Goal: Transaction & Acquisition: Purchase product/service

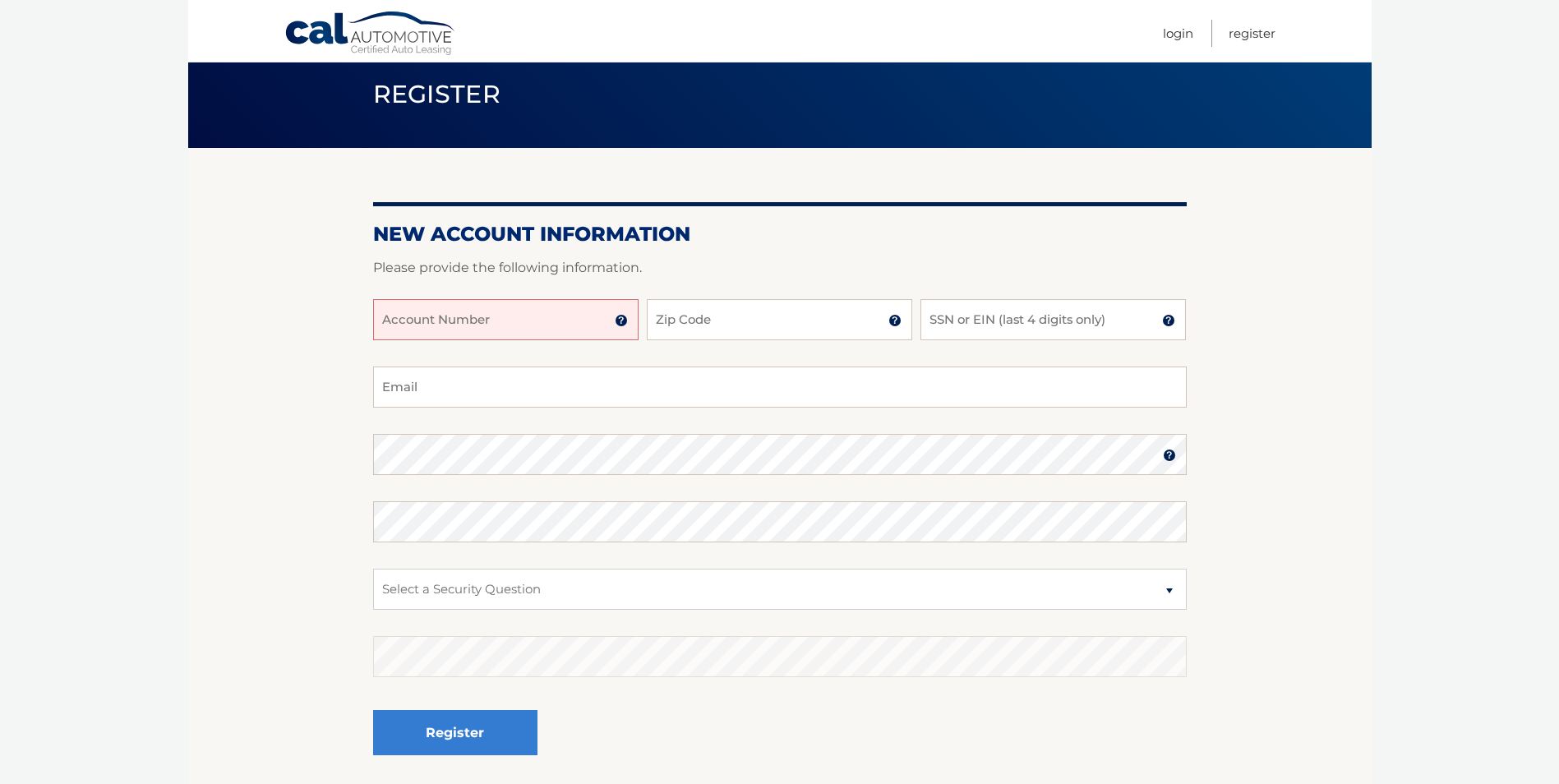
scroll to position [82, 0]
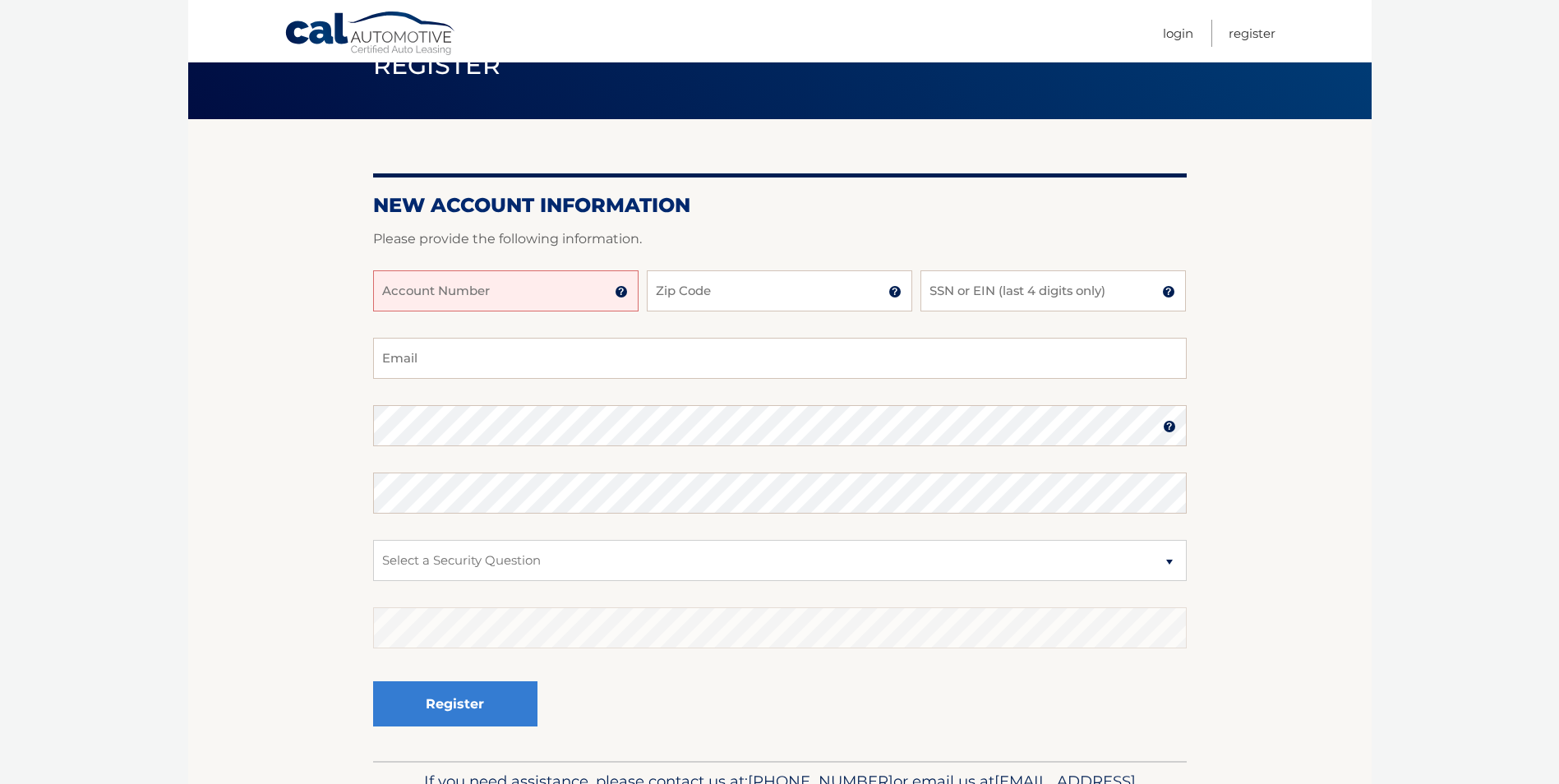
click at [561, 291] on input "Account Number" at bounding box center [506, 291] width 265 height 41
type input "44455988949"
click at [760, 298] on input "Zip Code" at bounding box center [780, 291] width 265 height 41
type input "33193"
click at [1009, 297] on input "SSN or EIN (last 4 digits only)" at bounding box center [1053, 291] width 265 height 41
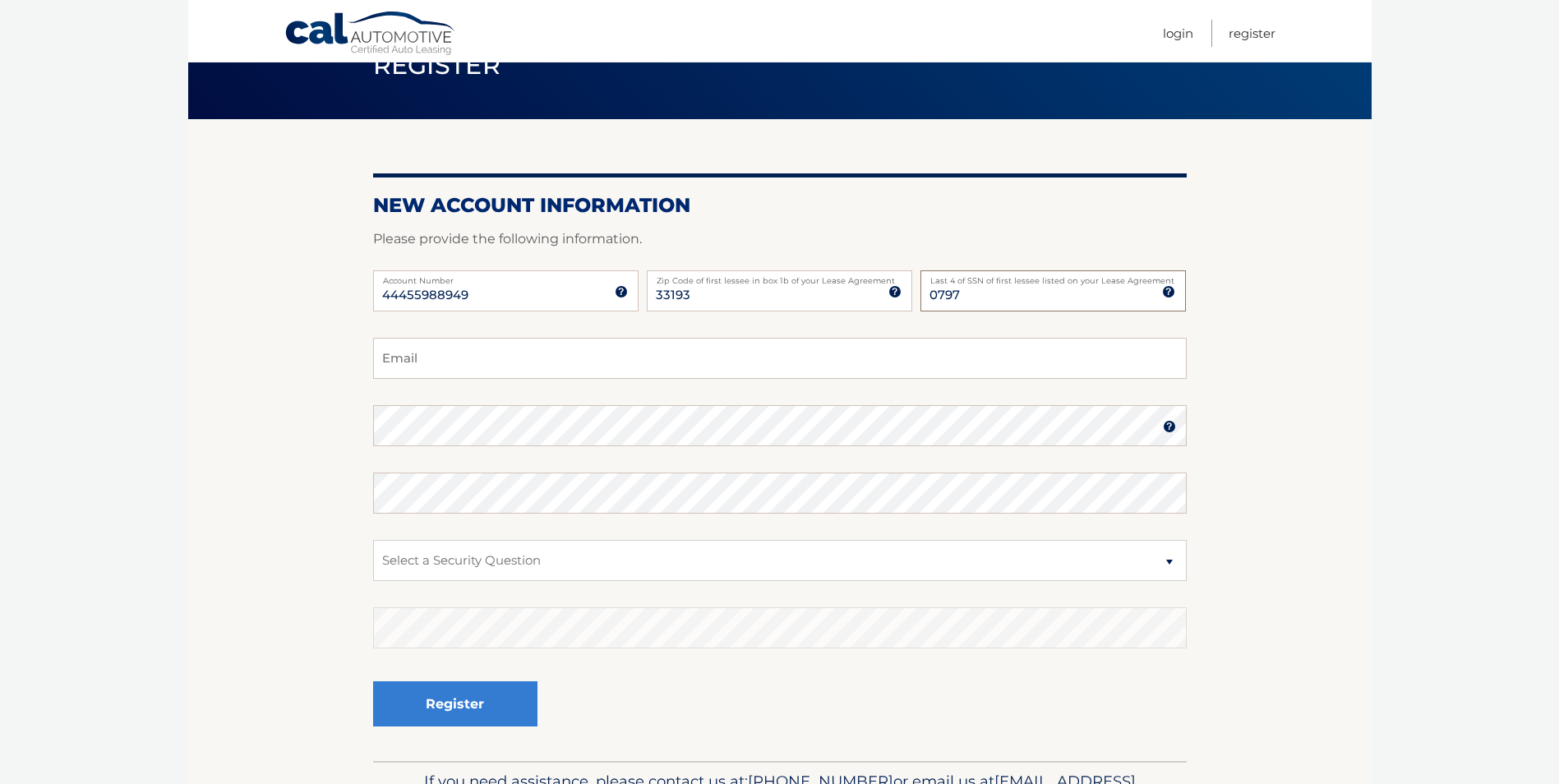
type input "0797"
click at [485, 350] on input "Email" at bounding box center [780, 358] width 814 height 41
type input "arlennatalia@yahoo.es"
click at [503, 296] on input "44455988949" at bounding box center [506, 291] width 265 height 41
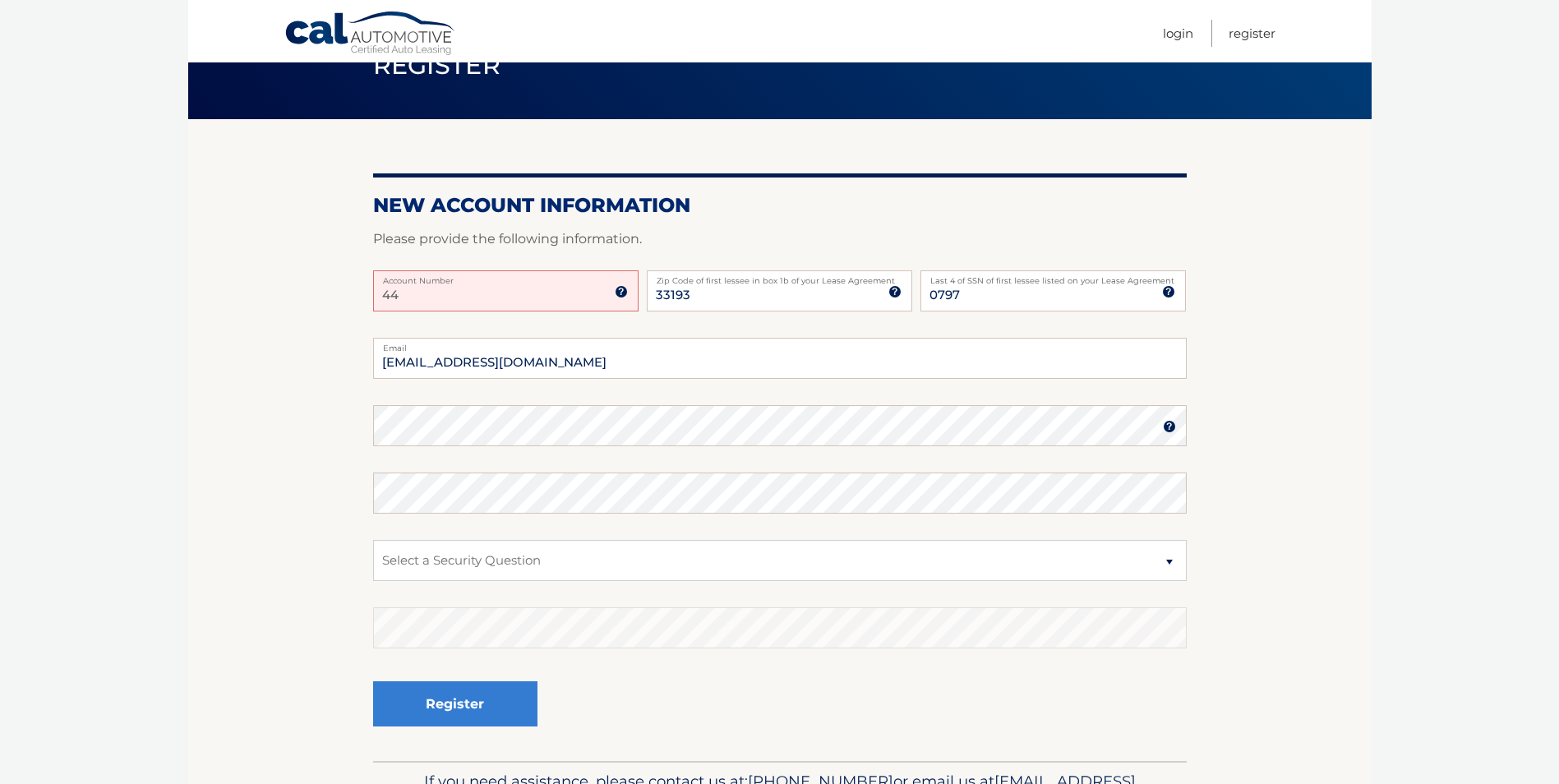
type input "4"
click at [708, 292] on input "33193" at bounding box center [780, 291] width 265 height 41
type input "3"
click at [990, 300] on input "0797" at bounding box center [1053, 291] width 265 height 41
type input "0"
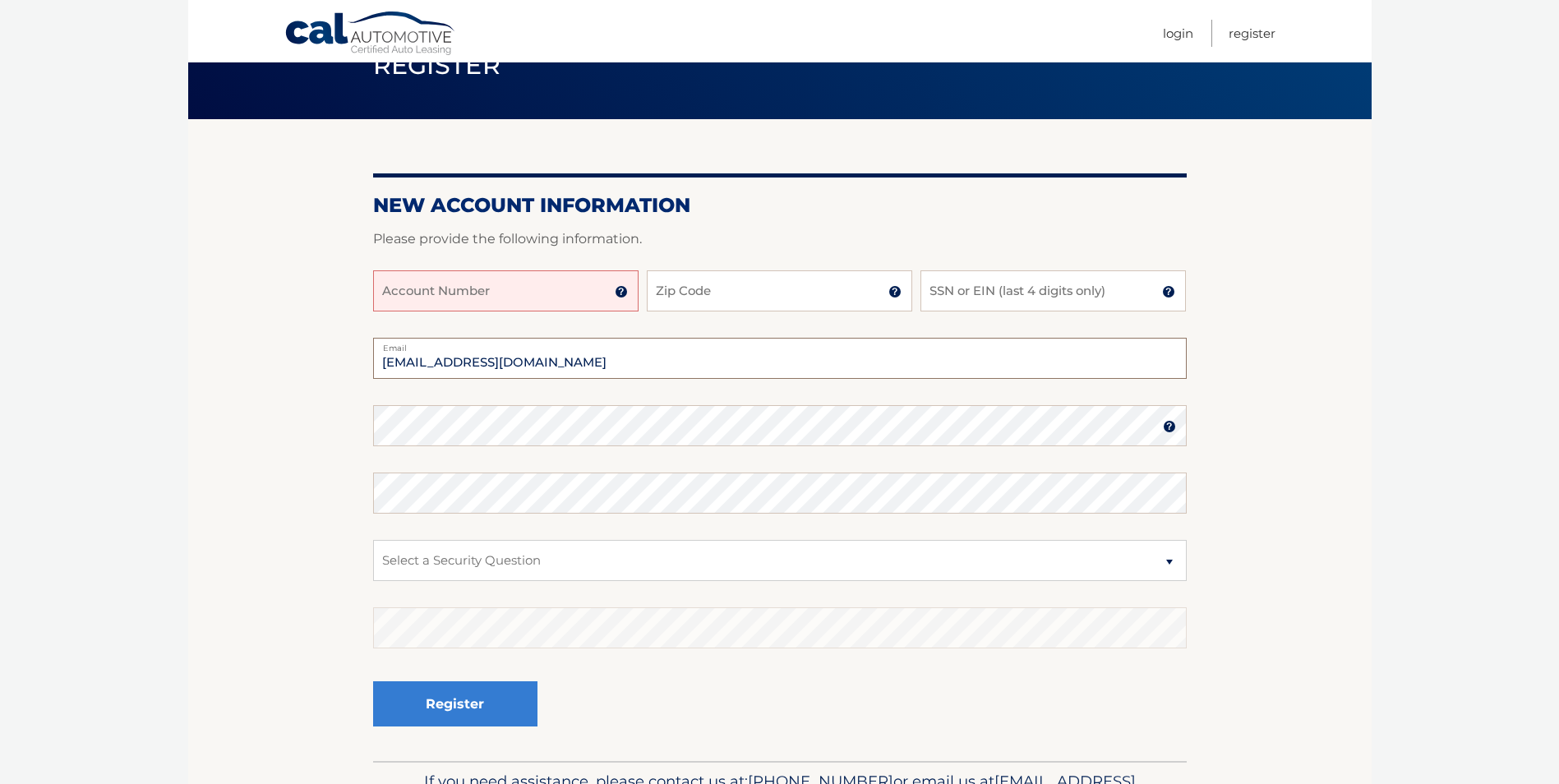
click at [542, 361] on input "arlennatalia@yahoo.es" at bounding box center [780, 358] width 814 height 41
type input "a"
click at [573, 291] on input "Account Number" at bounding box center [506, 291] width 265 height 41
type input "44455988949"
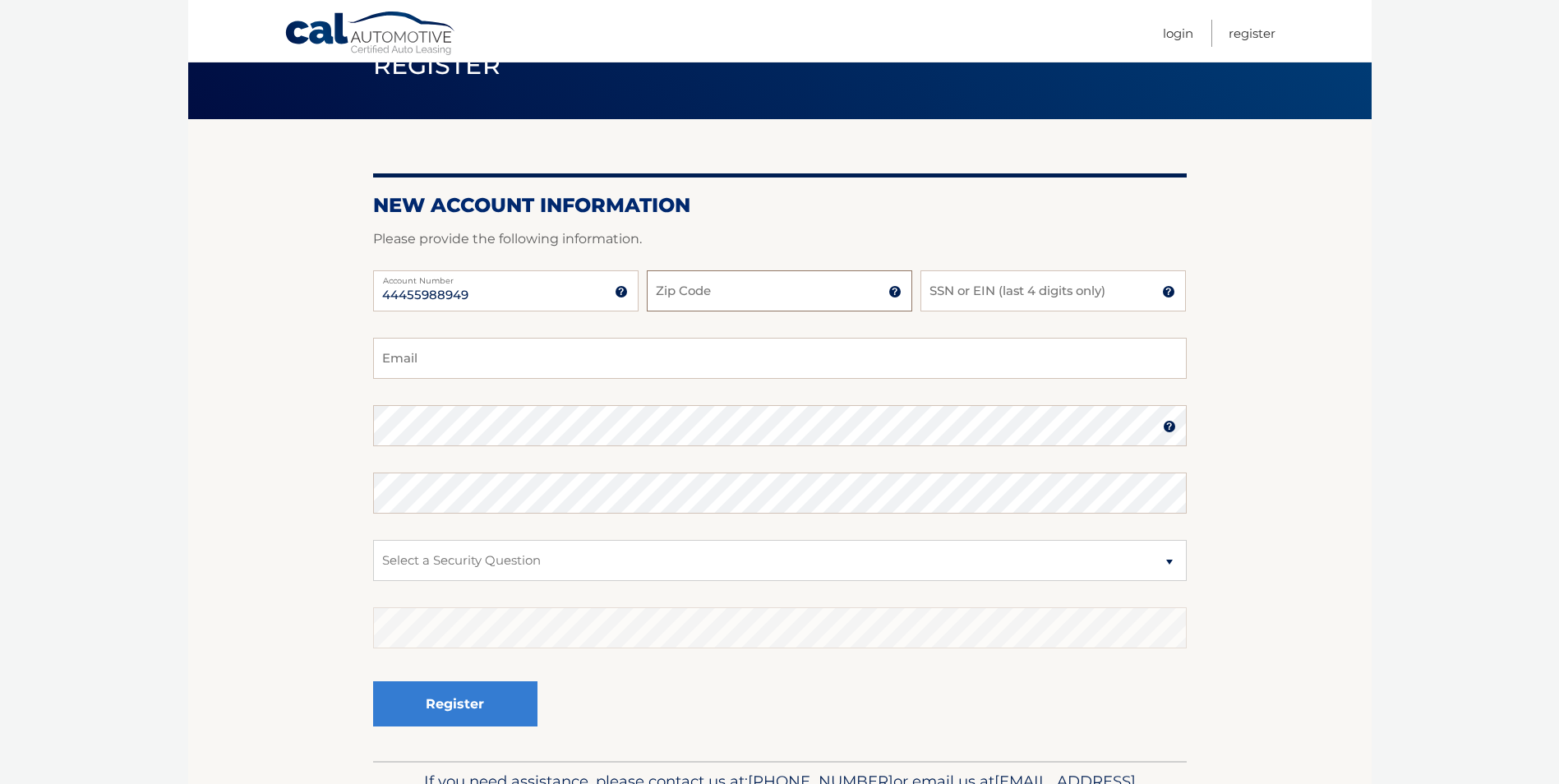
click at [726, 295] on input "Zip Code" at bounding box center [780, 291] width 265 height 41
type input "33193"
click at [975, 298] on input "SSN or EIN (last 4 digits only)" at bounding box center [1053, 291] width 265 height 41
type input "5"
type input "0797"
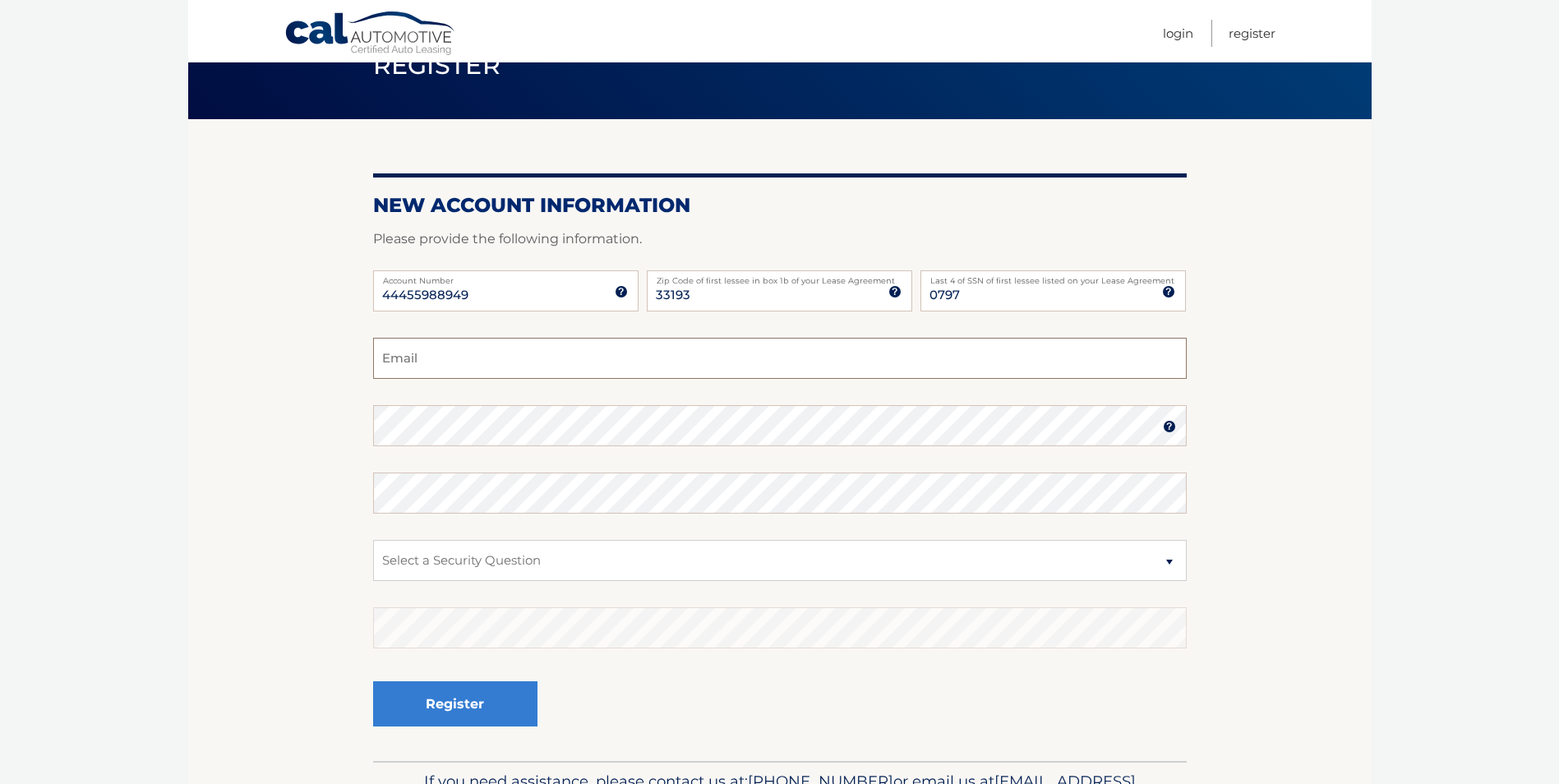
click at [505, 361] on input "Email" at bounding box center [780, 358] width 814 height 41
type input "arlennatalia@yahoo.es"
click at [1168, 563] on select "Select a Security Question What was the name of your elementary school? What is…" at bounding box center [780, 561] width 814 height 41
select select "2"
click at [373, 540] on select "Select a Security Question What was the name of your elementary school? What is…" at bounding box center [780, 561] width 814 height 41
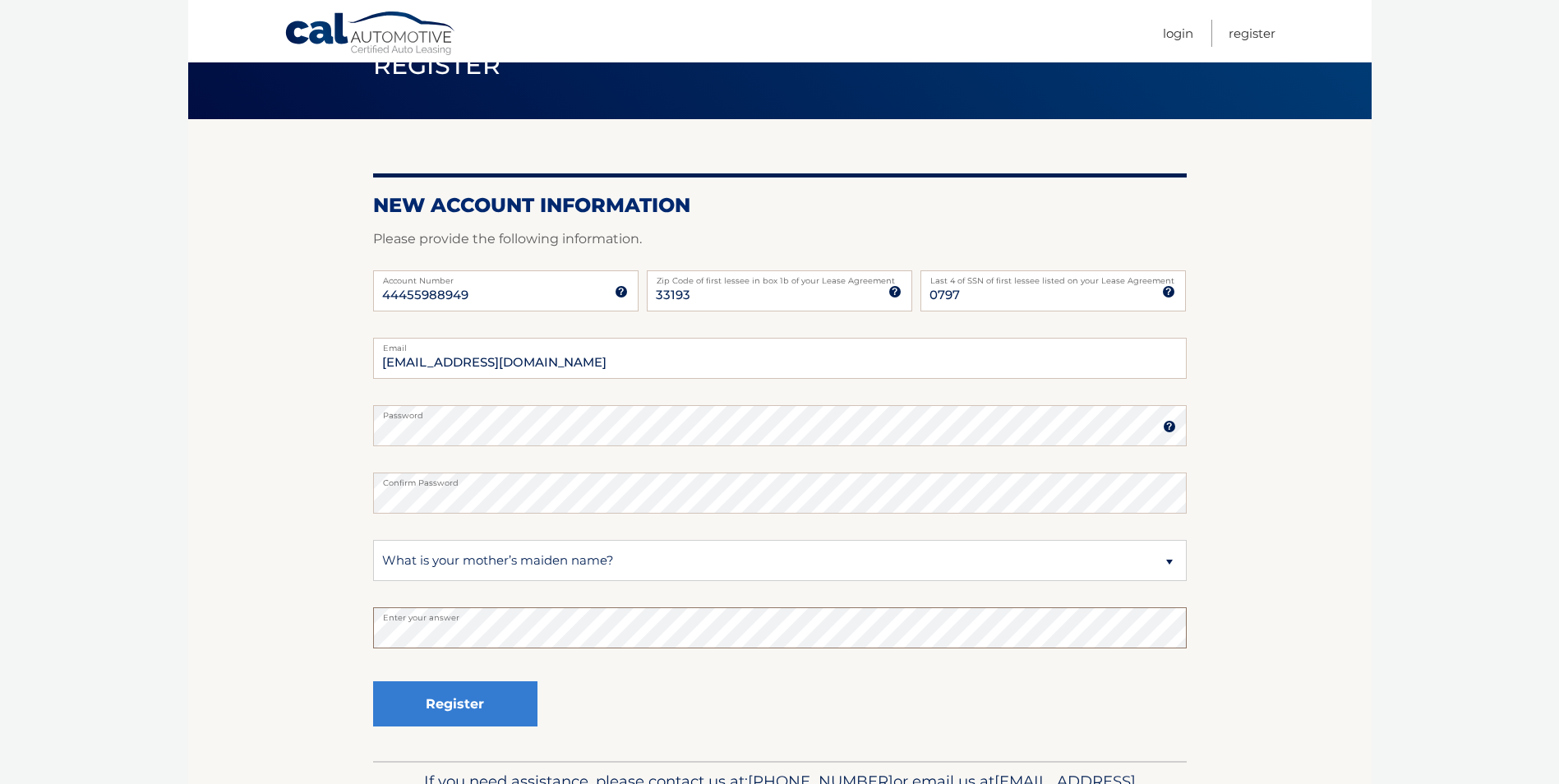
scroll to position [164, 0]
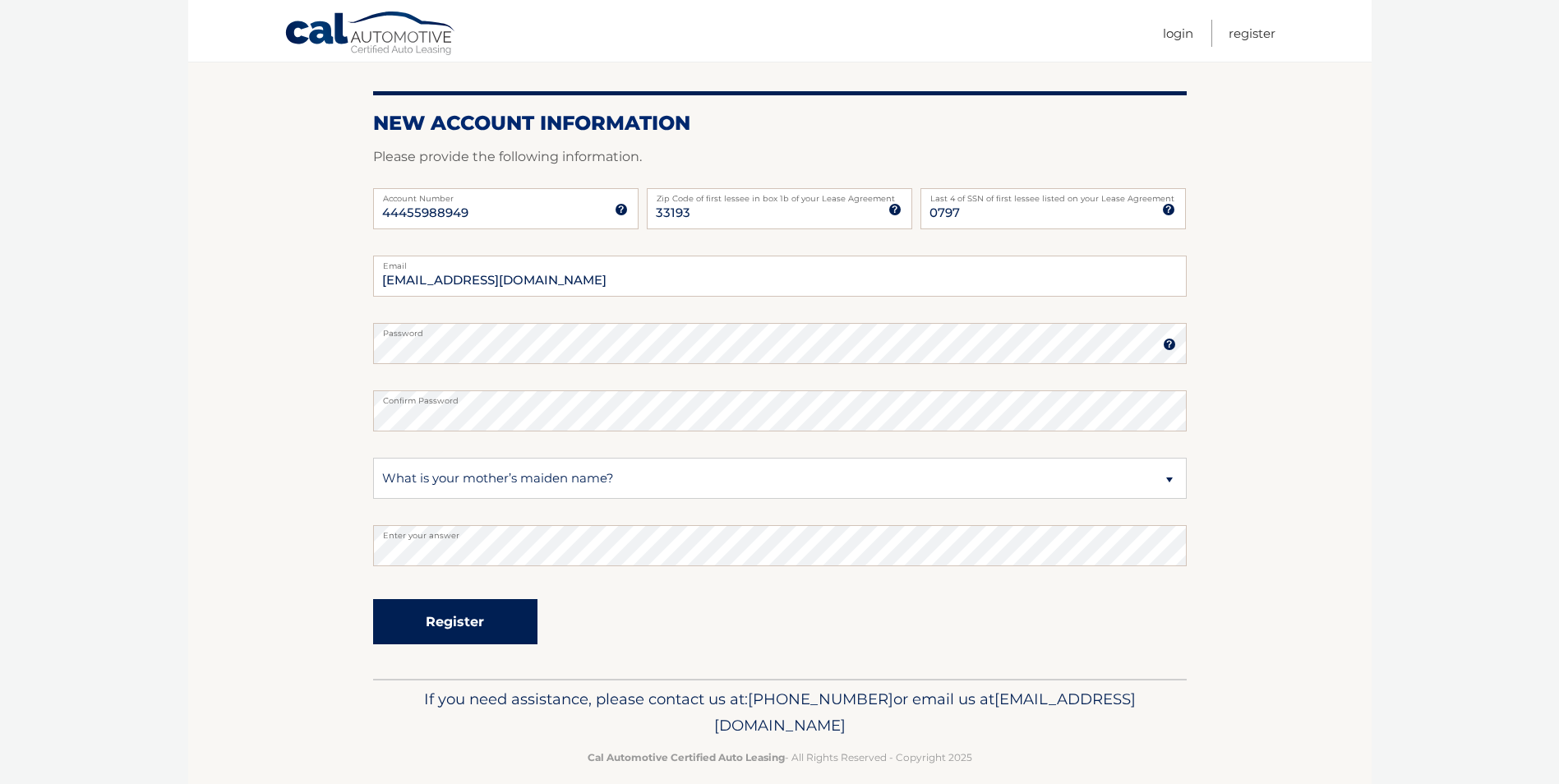
click at [464, 621] on button "Register" at bounding box center [455, 621] width 164 height 45
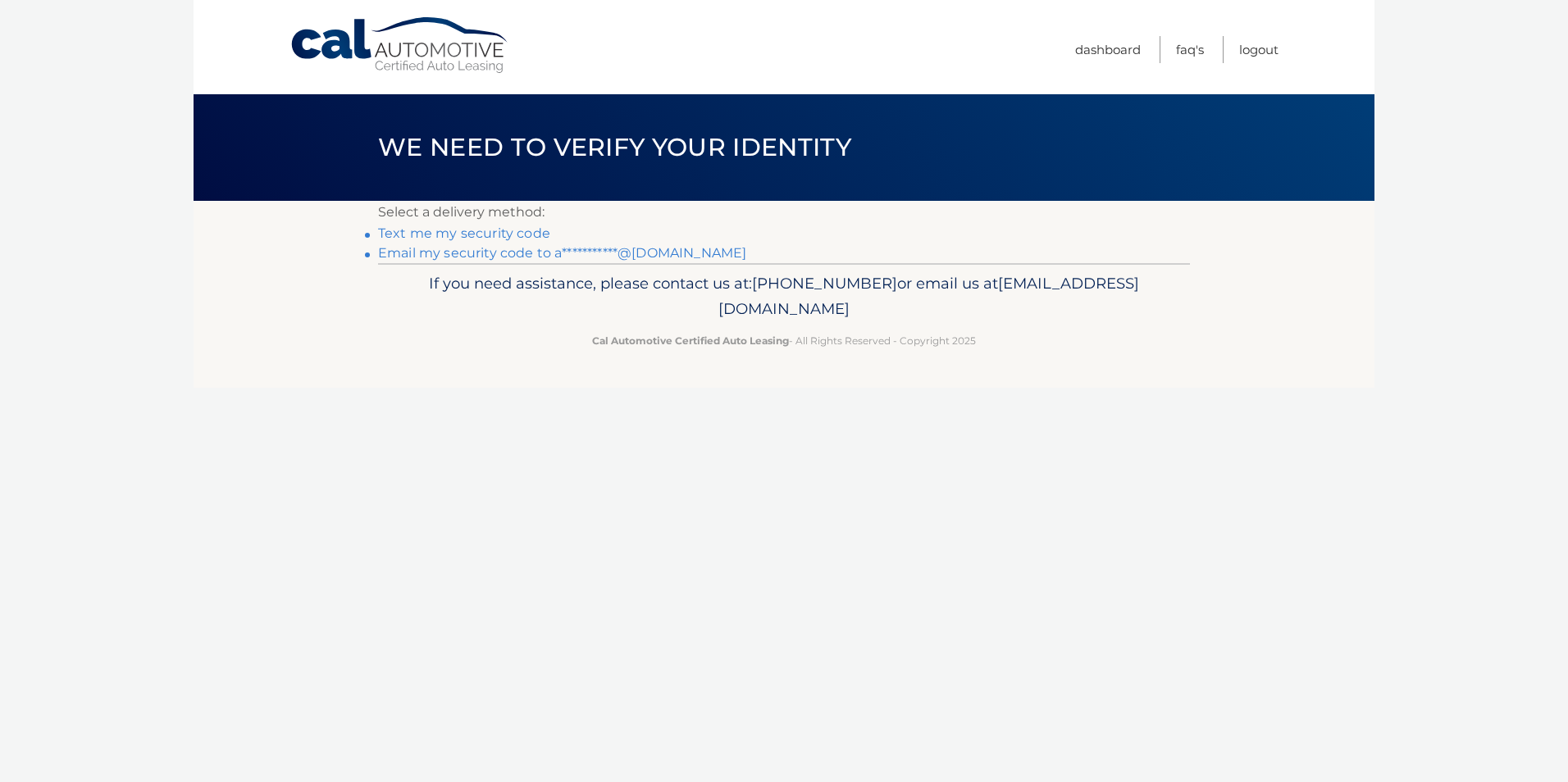
click at [504, 253] on link "**********" at bounding box center [561, 253] width 368 height 16
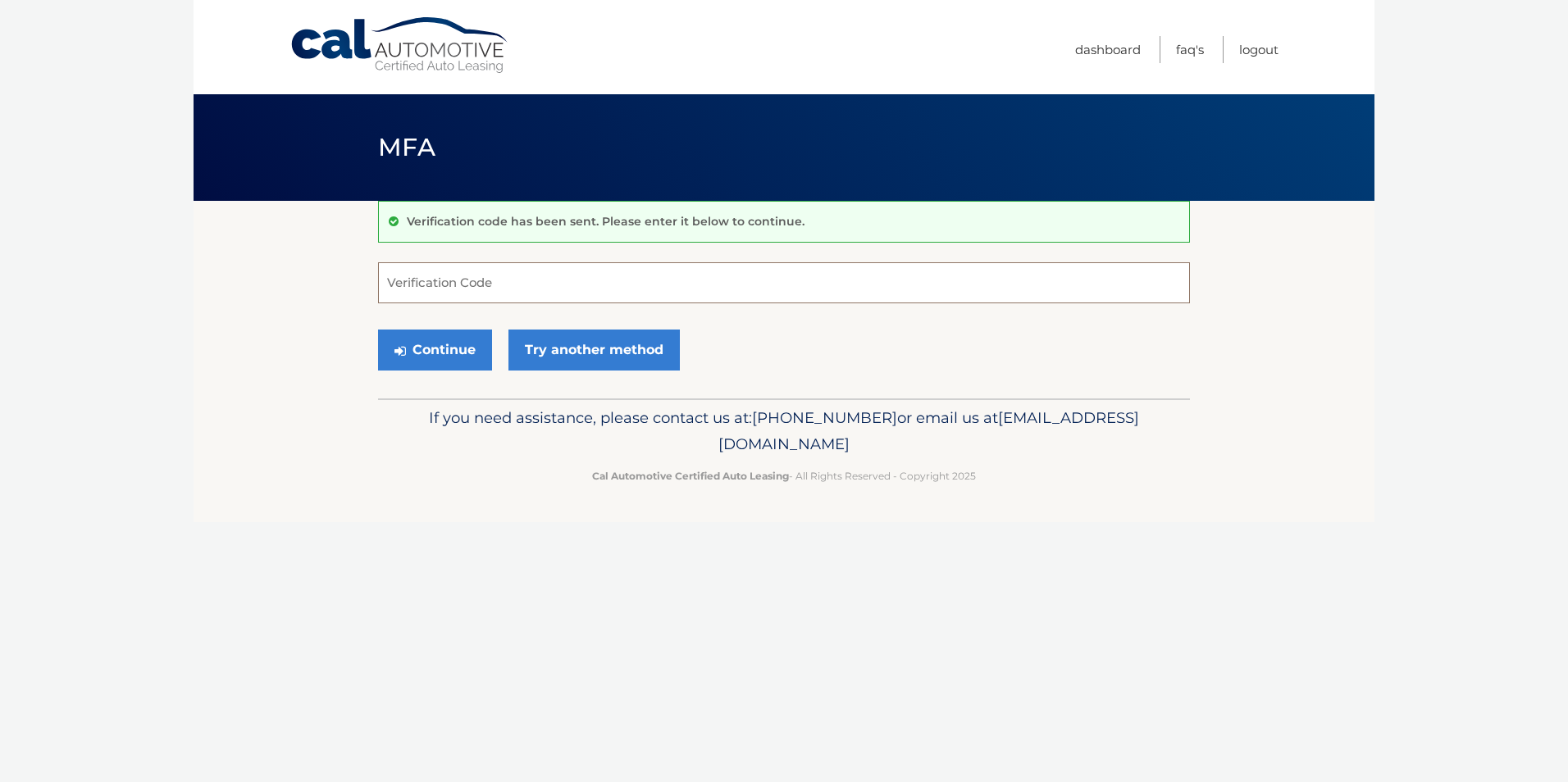
click at [531, 283] on input "Verification Code" at bounding box center [783, 282] width 812 height 41
type input "067458"
click at [430, 348] on button "Continue" at bounding box center [434, 350] width 114 height 41
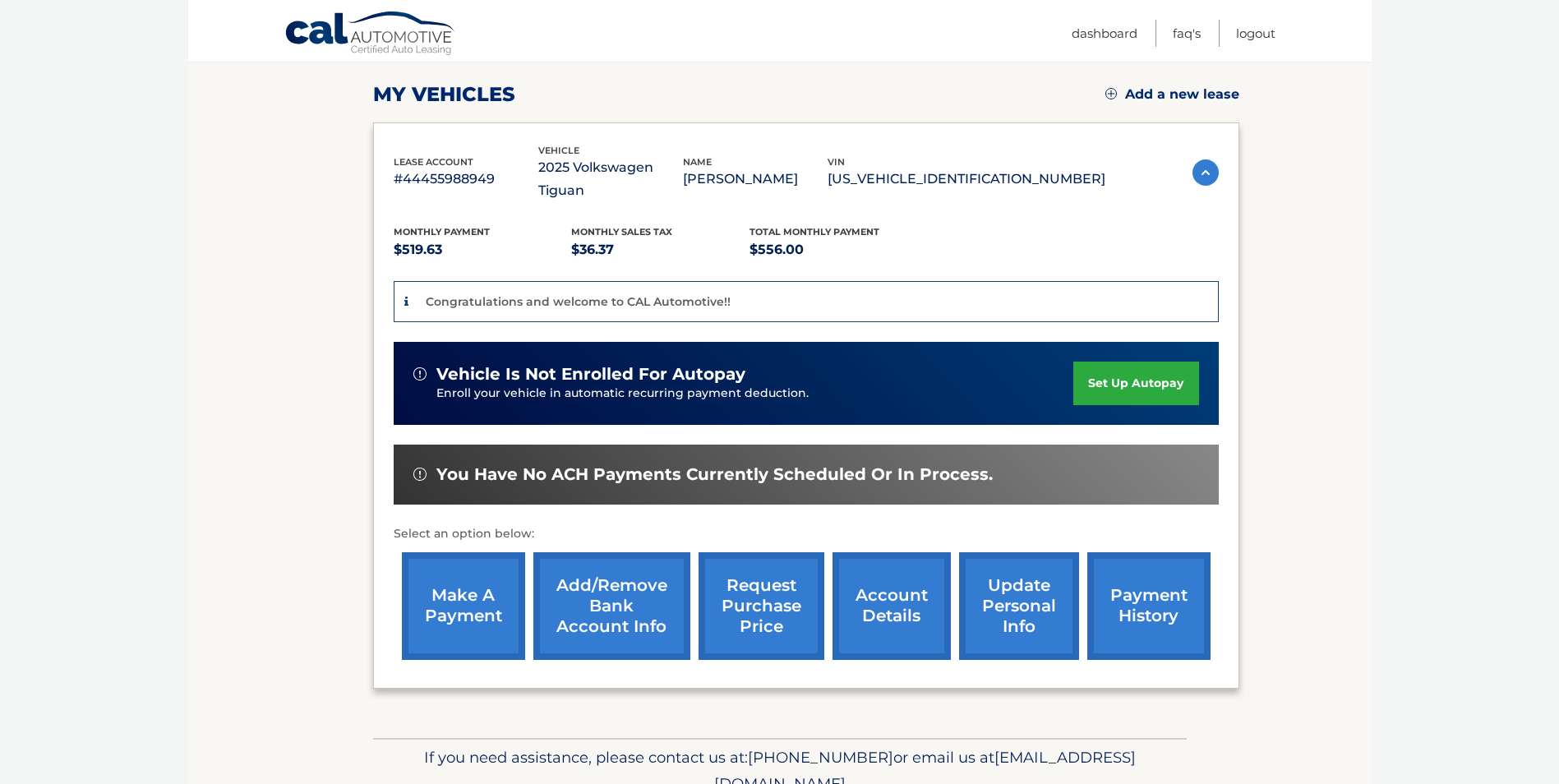
scroll to position [247, 0]
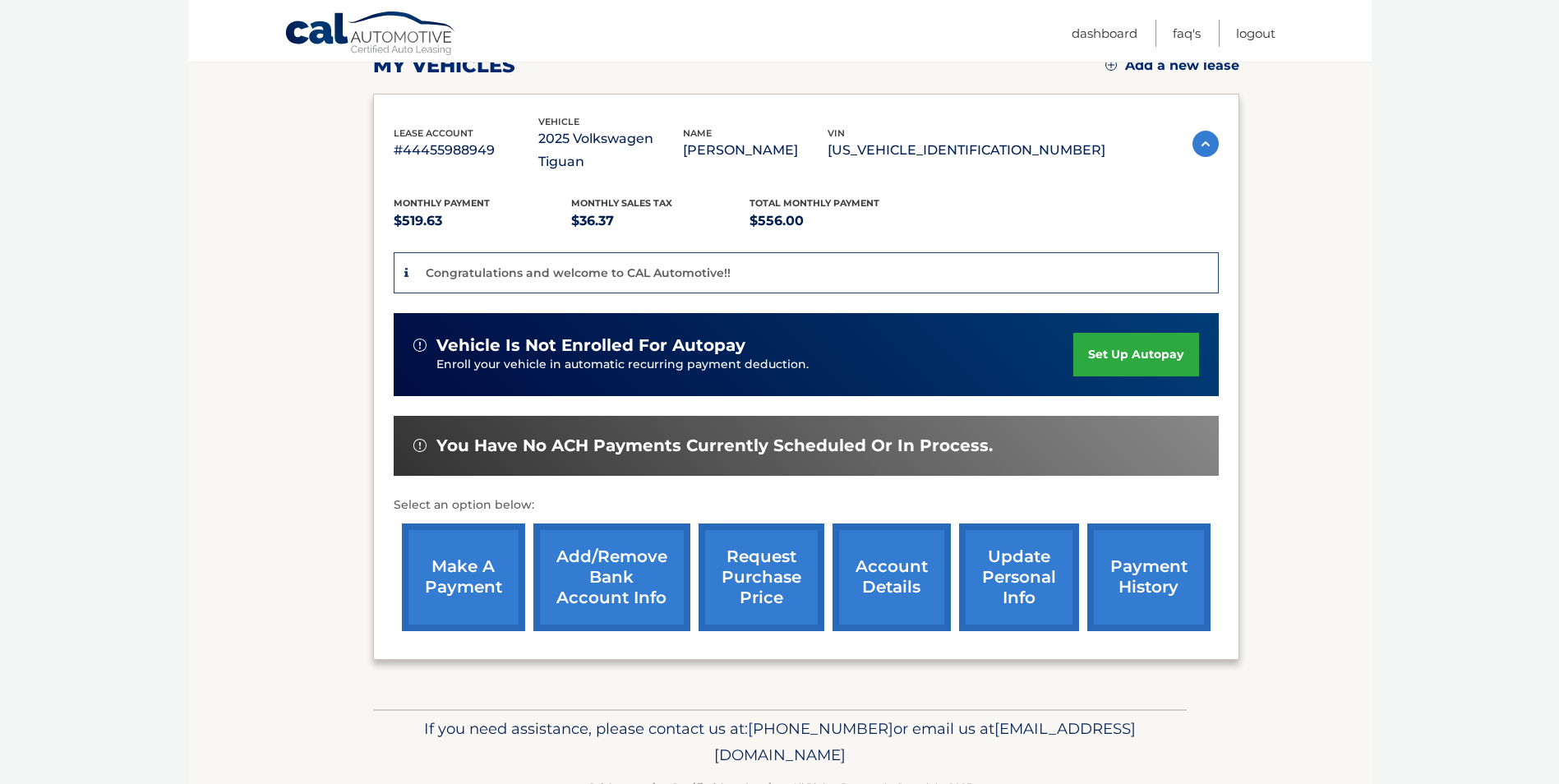
click at [447, 558] on link "make a payment" at bounding box center [464, 577] width 123 height 107
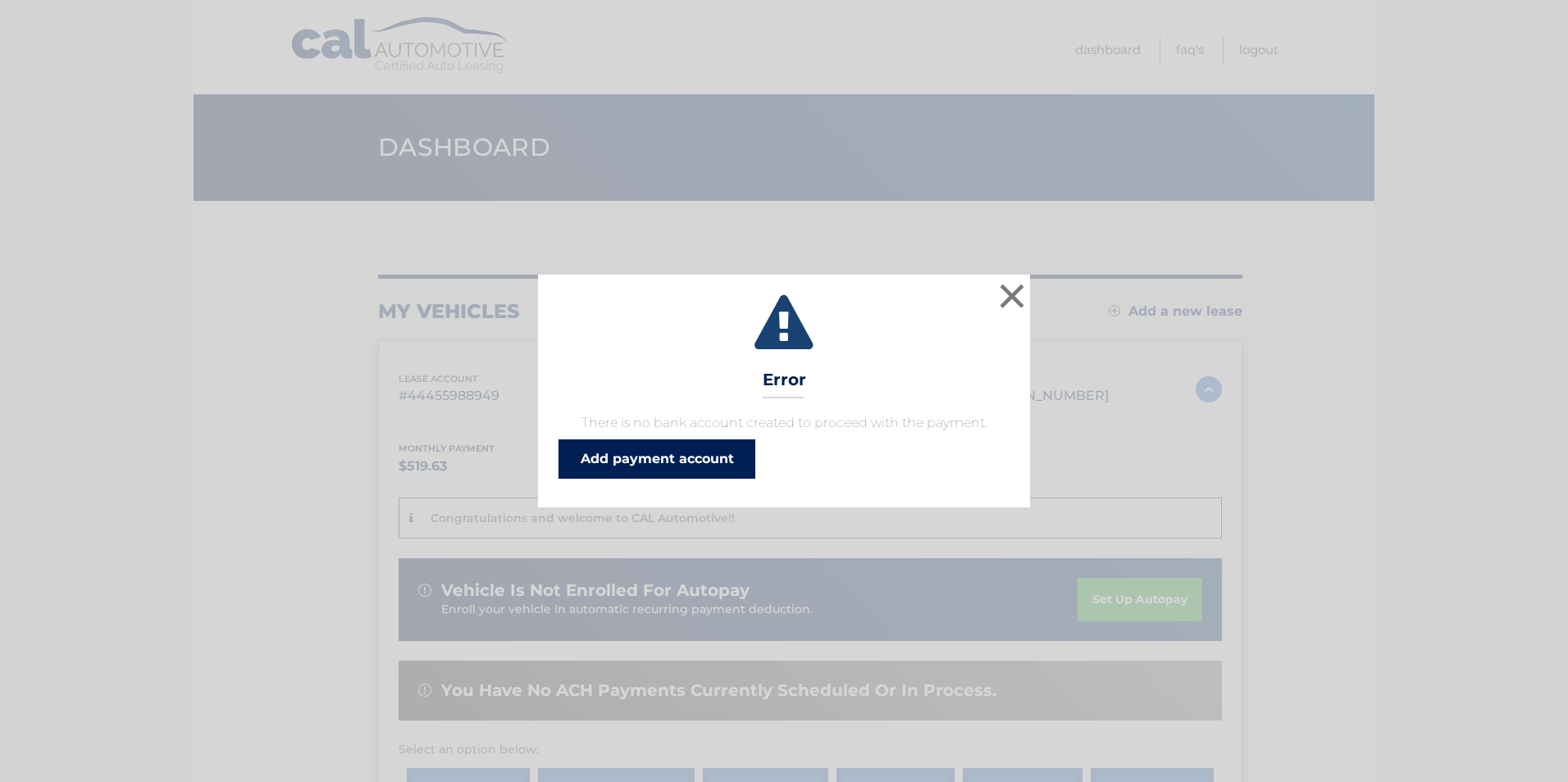
click at [677, 460] on link "Add payment account" at bounding box center [656, 459] width 197 height 39
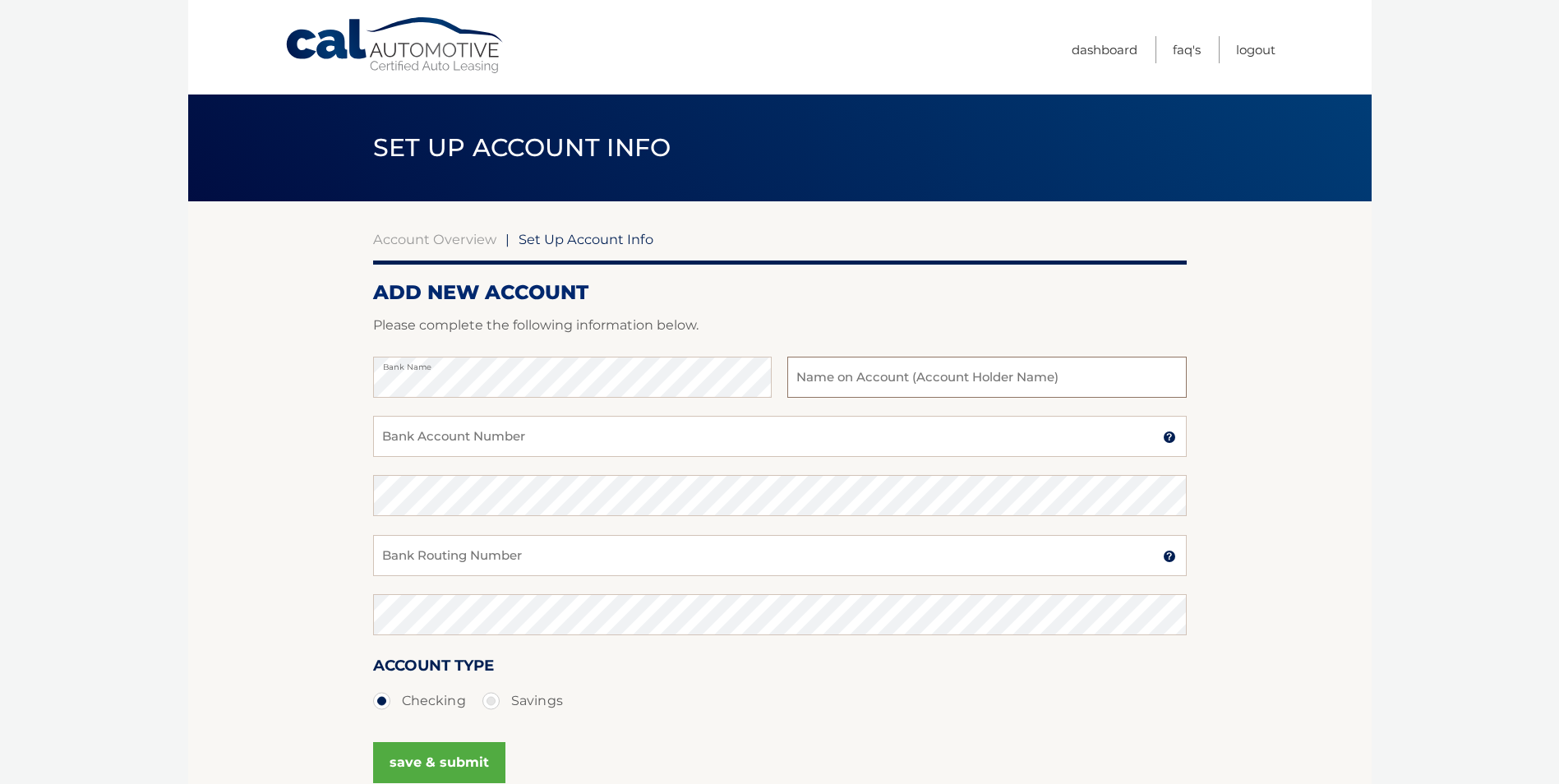
click at [884, 378] on input "text" at bounding box center [987, 378] width 399 height 41
type input "Cheque"
click at [600, 436] on input "Bank Account Number" at bounding box center [780, 436] width 814 height 41
type input "871539417"
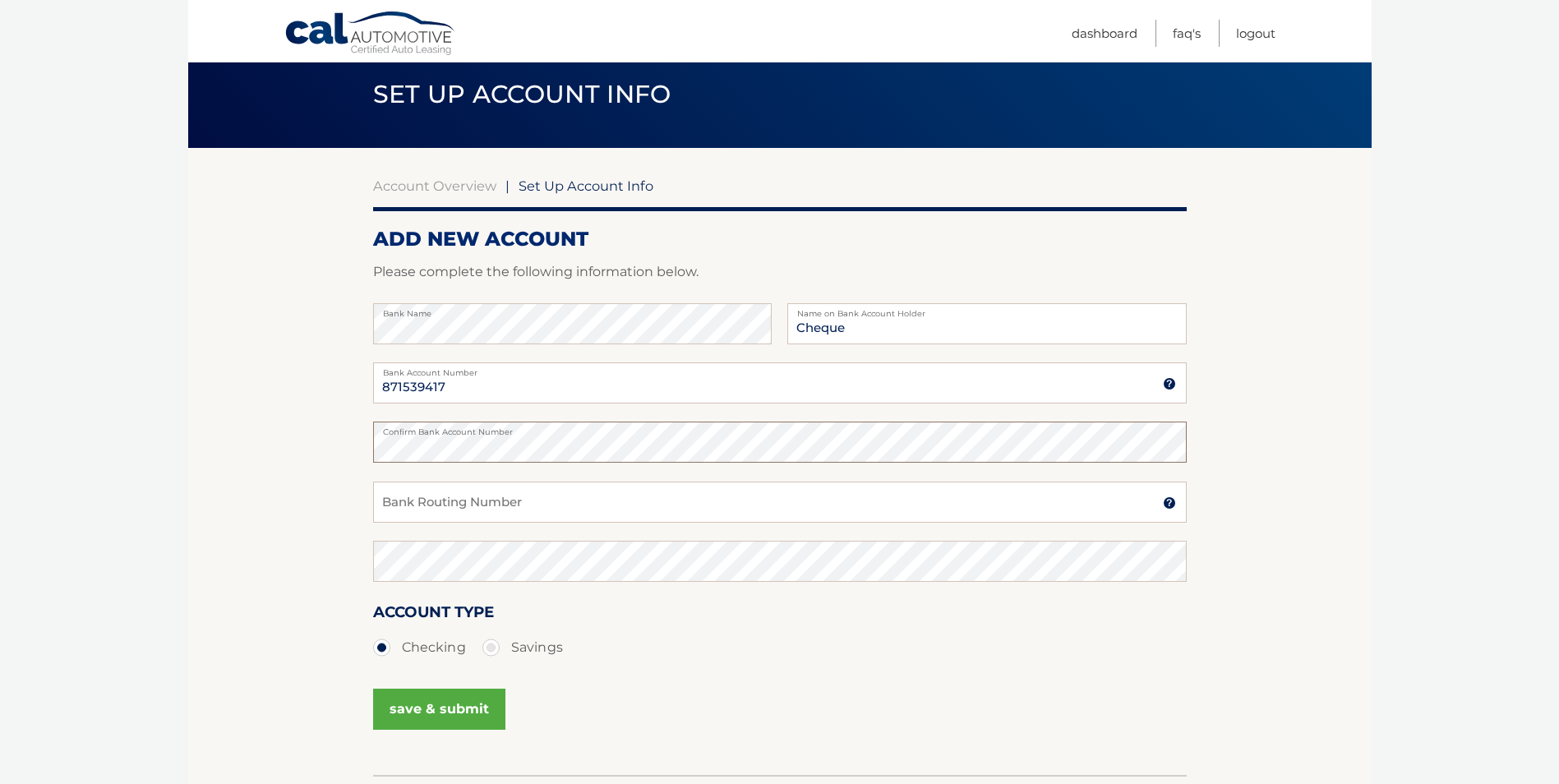
scroll to position [82, 0]
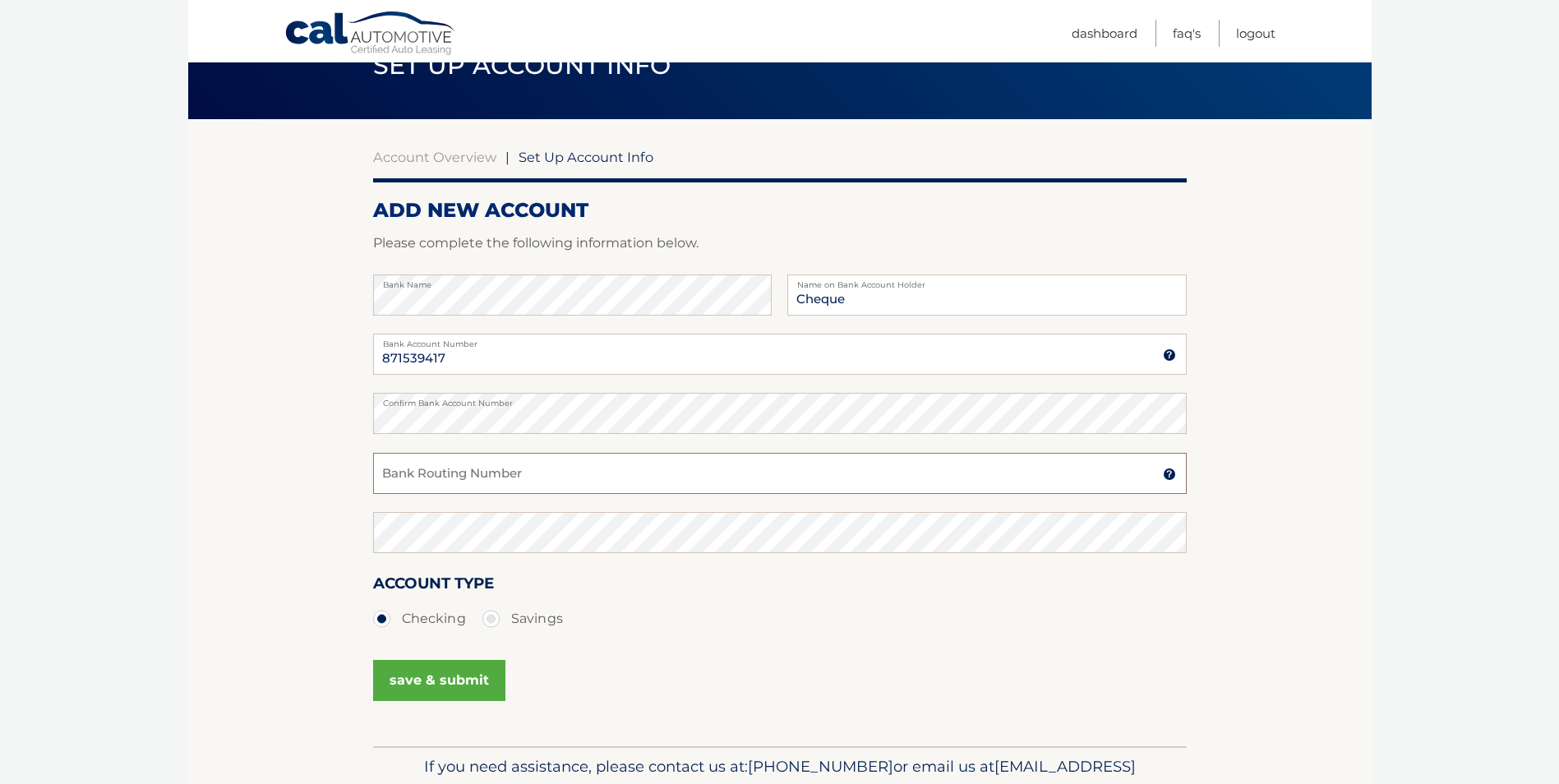
click at [594, 477] on input "Bank Routing Number" at bounding box center [780, 474] width 814 height 41
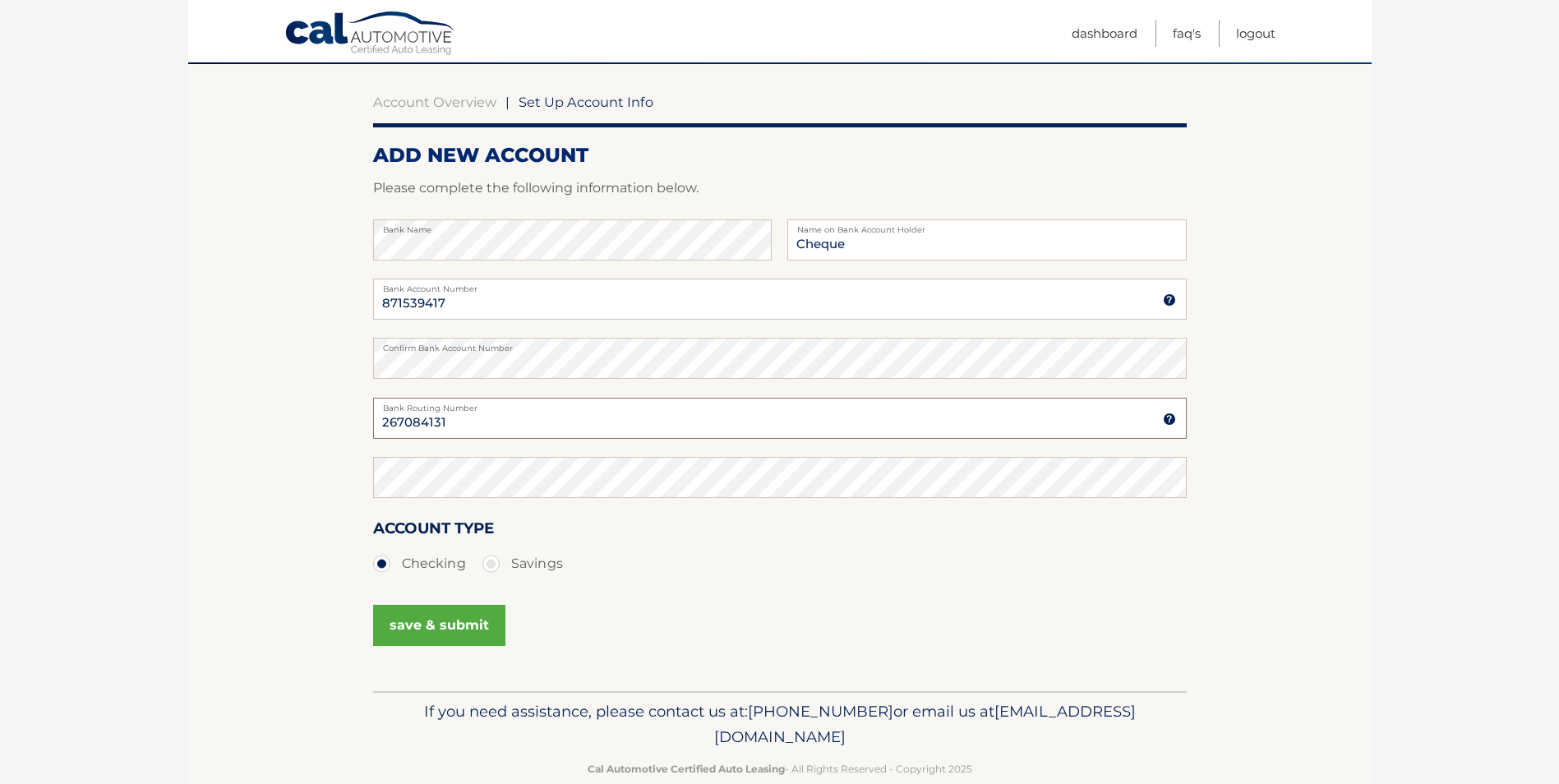
scroll to position [164, 0]
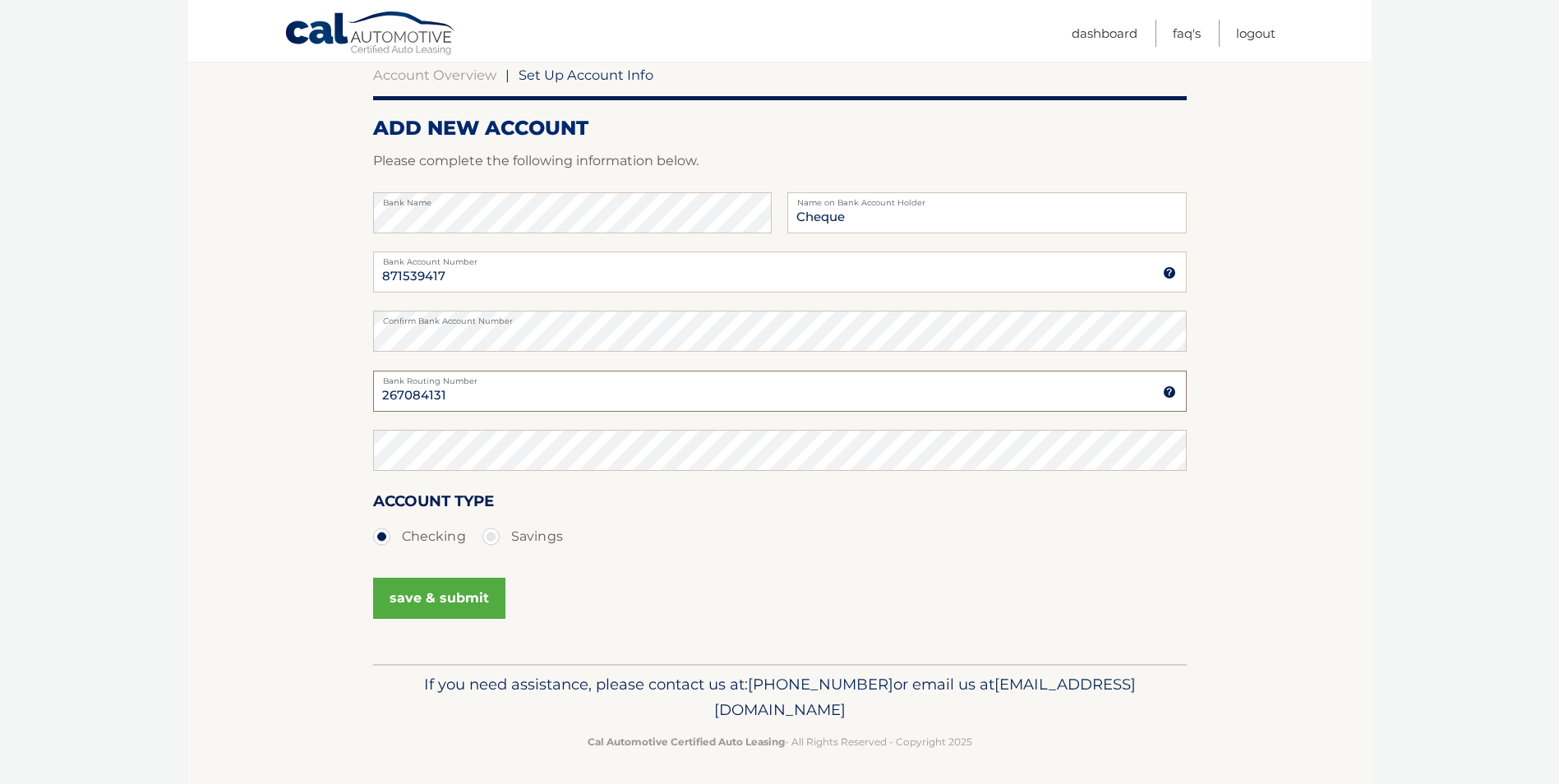
type input "267084131"
click at [426, 597] on button "save & submit" at bounding box center [439, 598] width 133 height 41
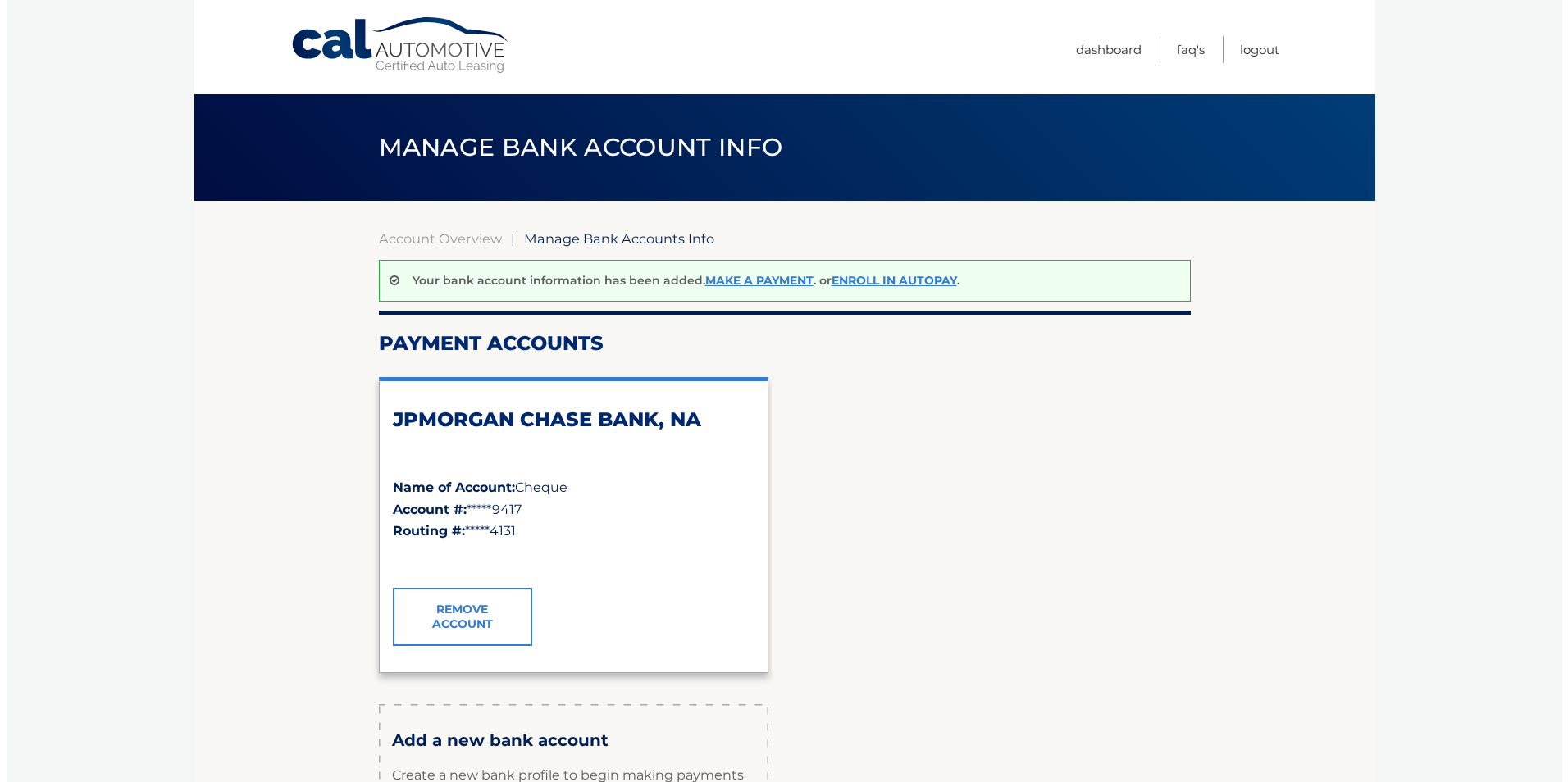
scroll to position [246, 0]
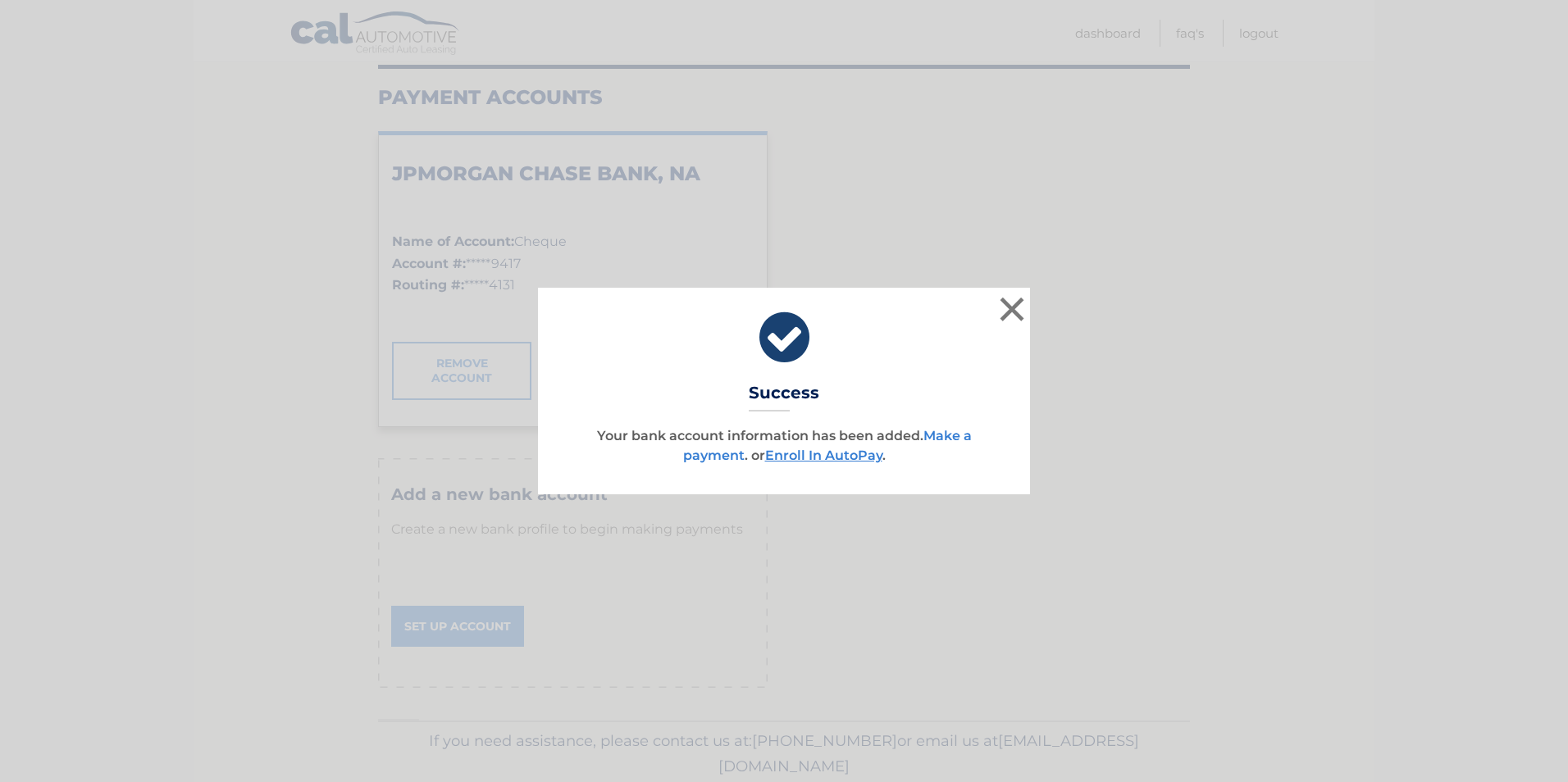
click at [726, 455] on link "Make a payment" at bounding box center [828, 446] width 289 height 35
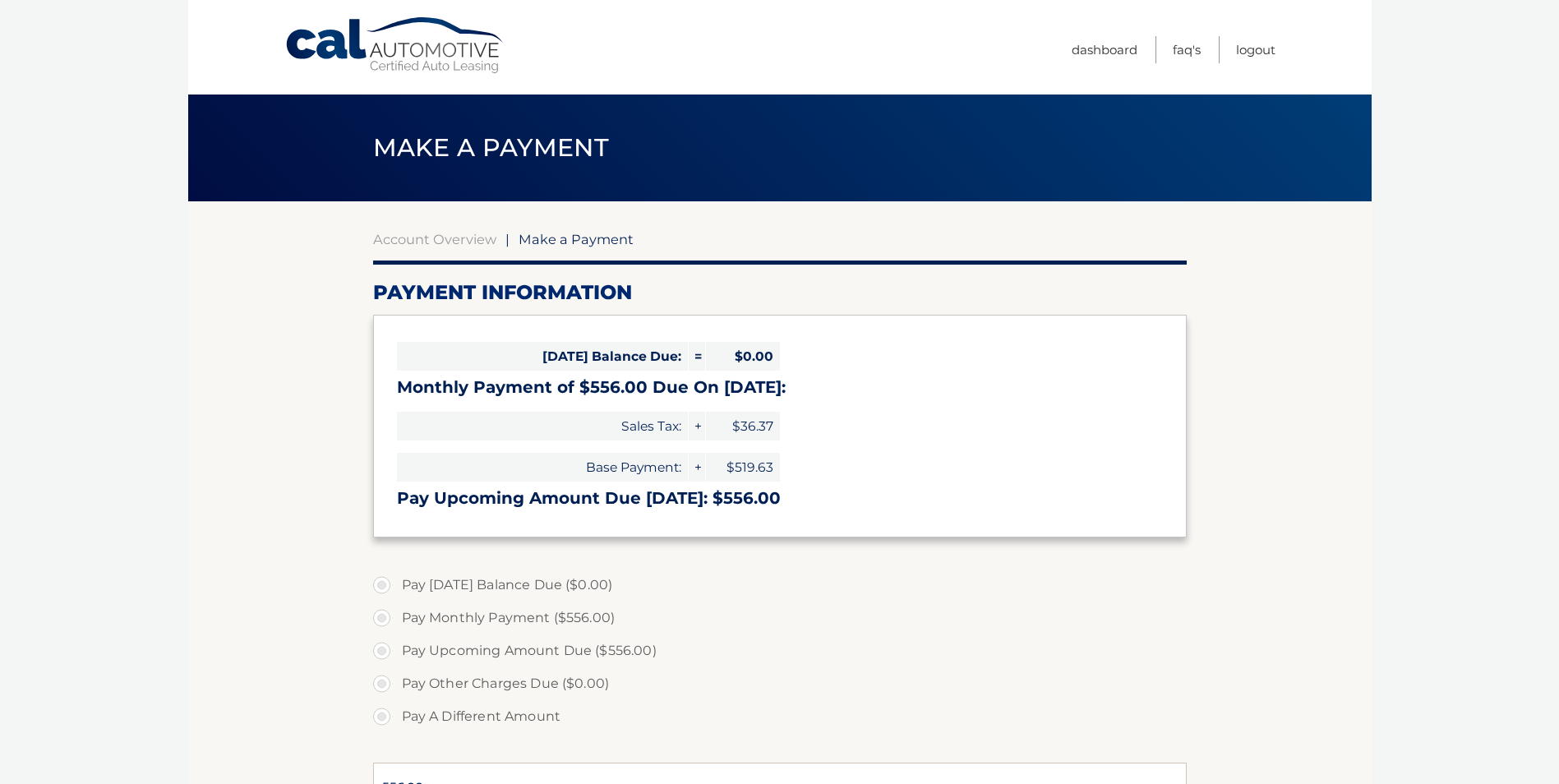
select select "YmEzNTY0MWUtYTc4Mi00NTYxLWEyNzYtZGU5Yzg3ZDcyZTQ1"
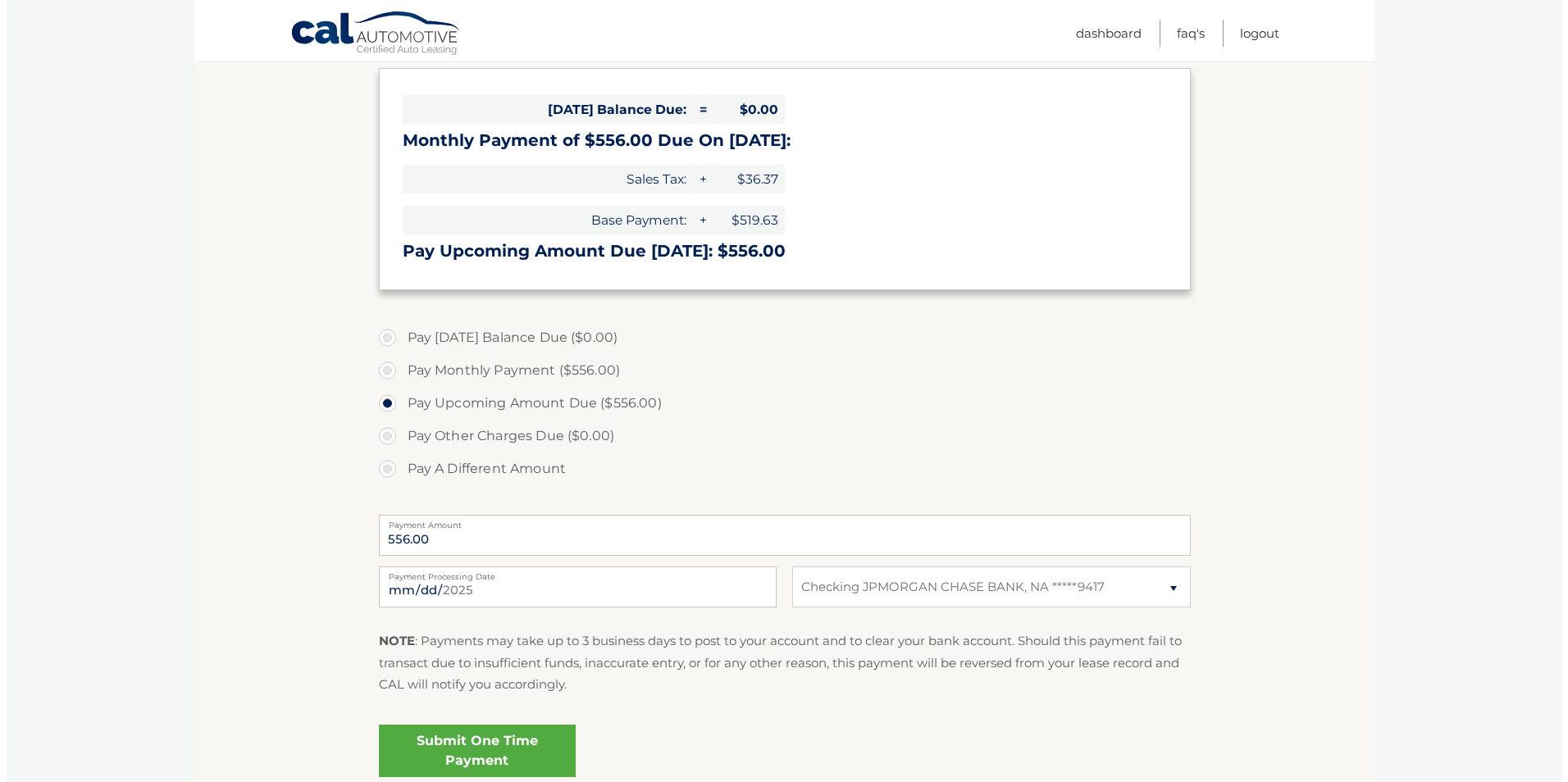
scroll to position [328, 0]
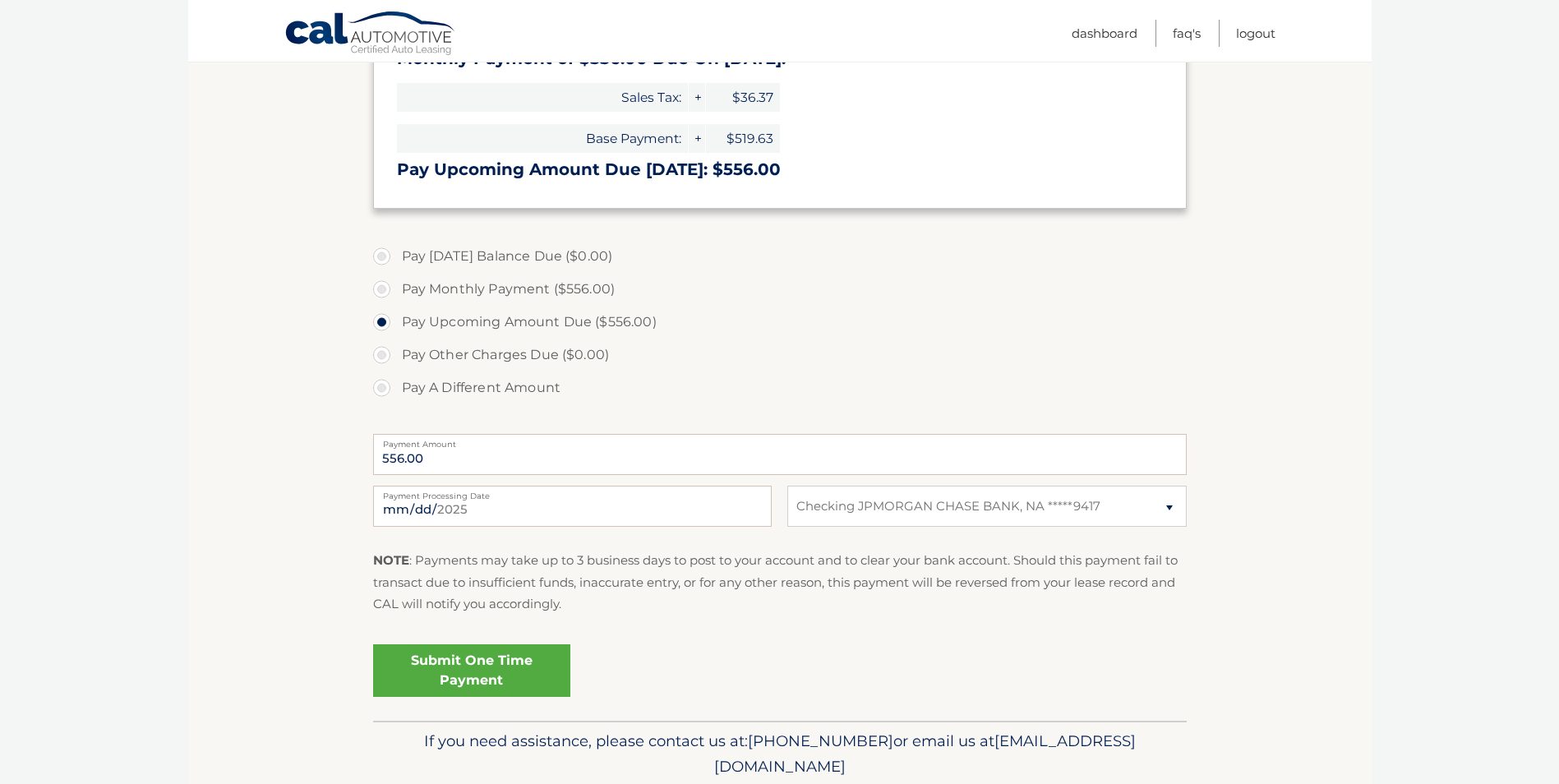
click at [468, 666] on link "Submit One Time Payment" at bounding box center [471, 671] width 197 height 52
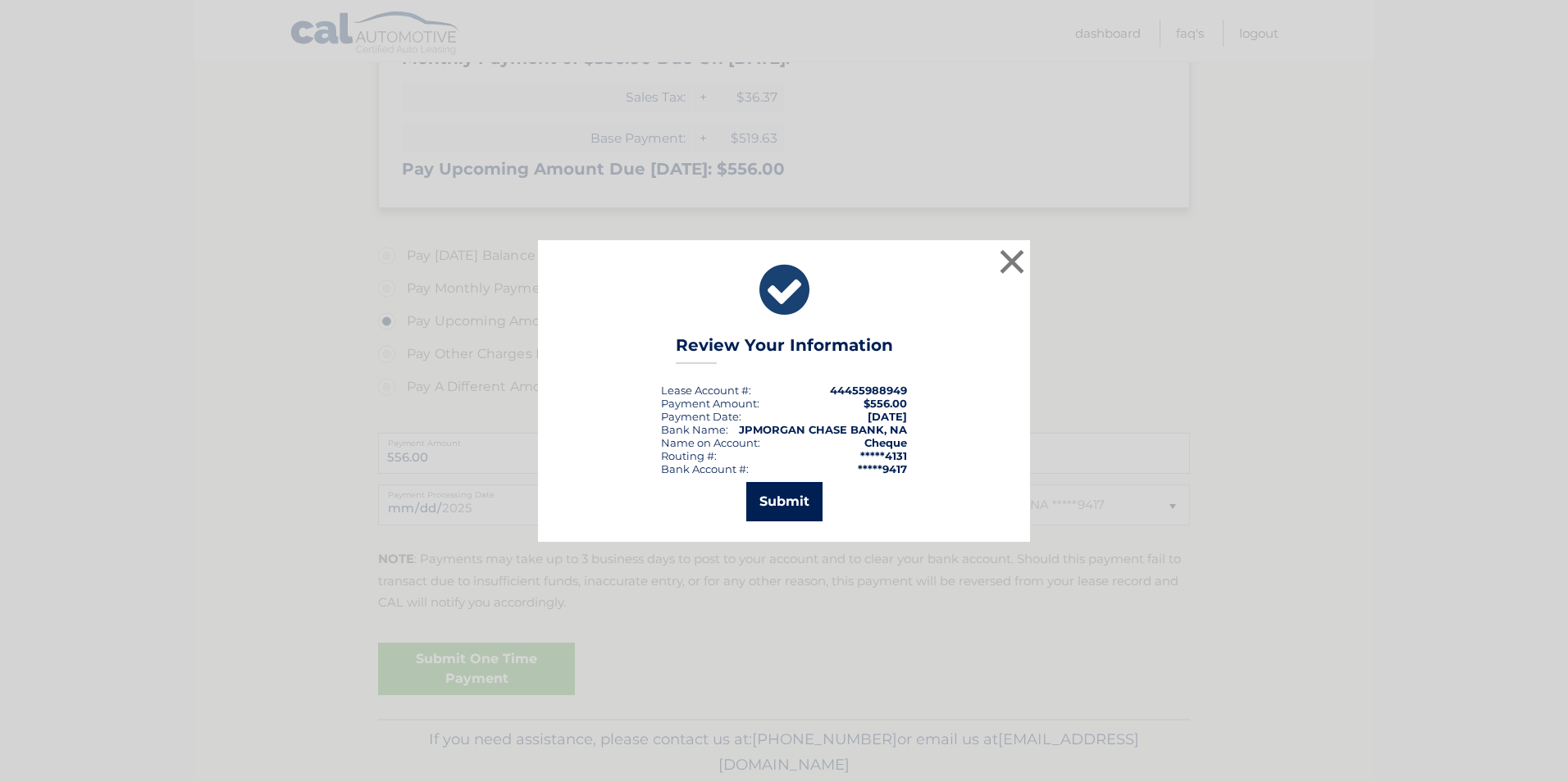
click at [783, 498] on button "Submit" at bounding box center [784, 501] width 76 height 39
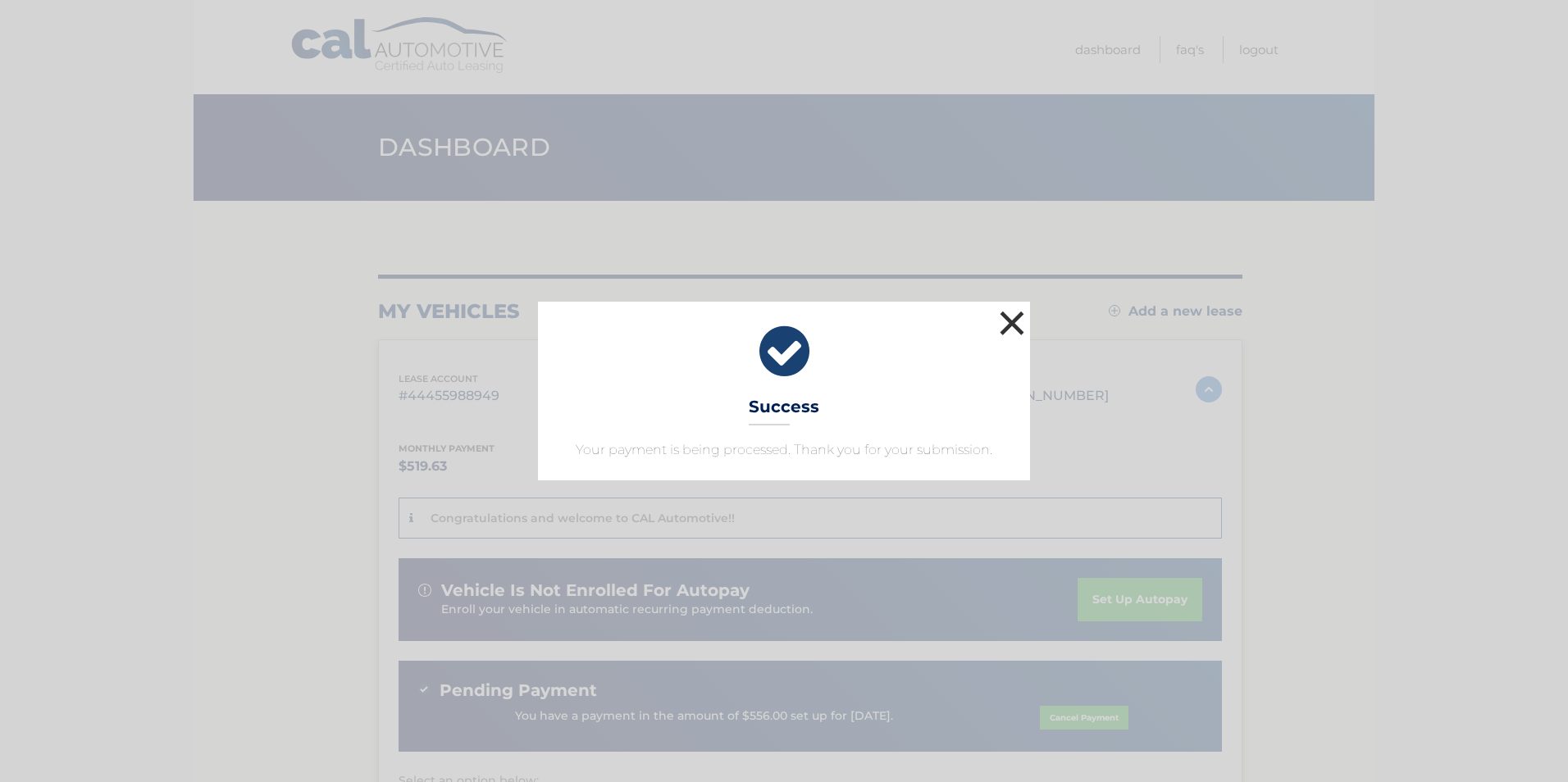
click at [1016, 320] on button "×" at bounding box center [1011, 322] width 33 height 33
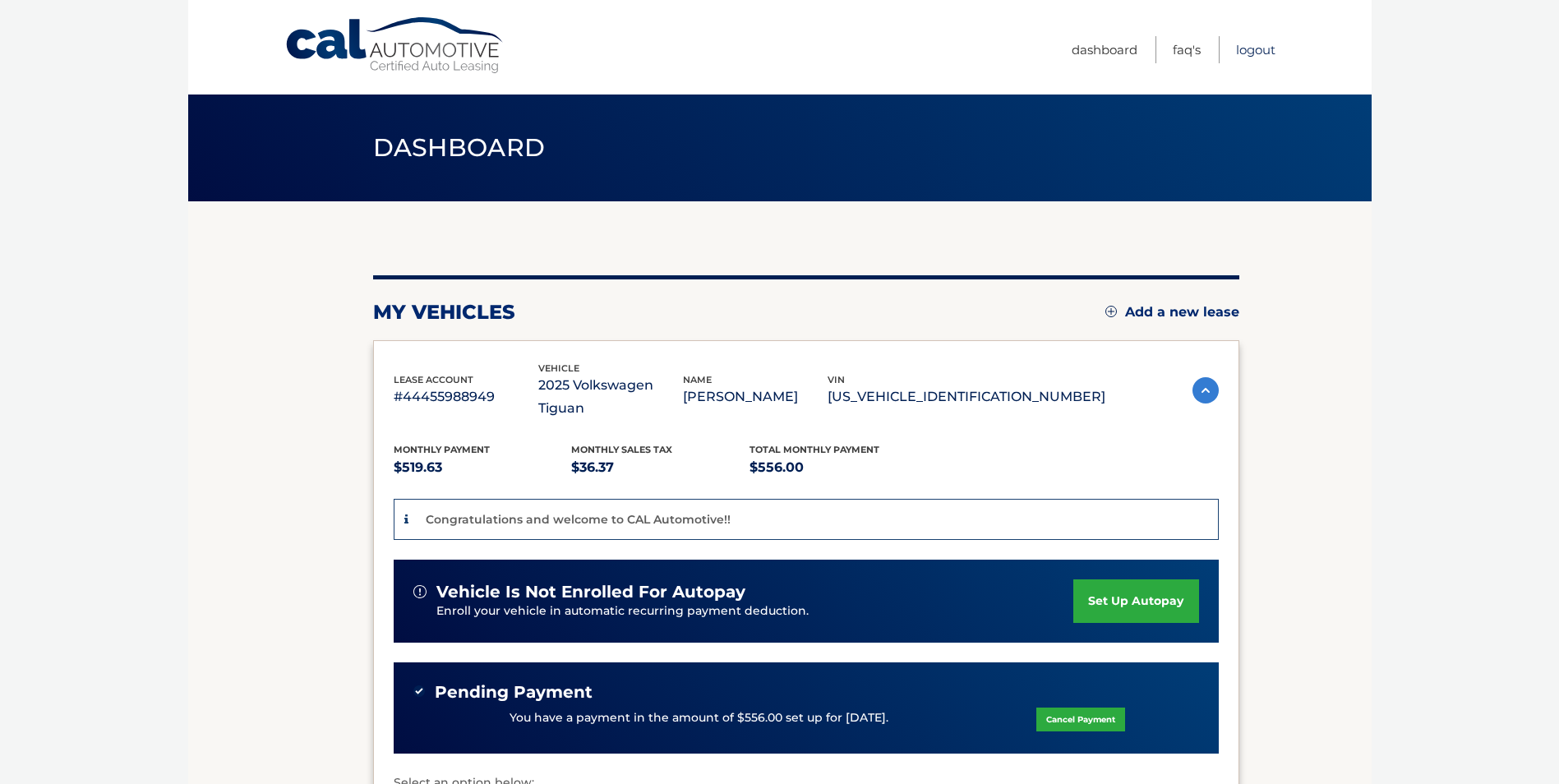
click at [1258, 48] on link "Logout" at bounding box center [1256, 50] width 39 height 27
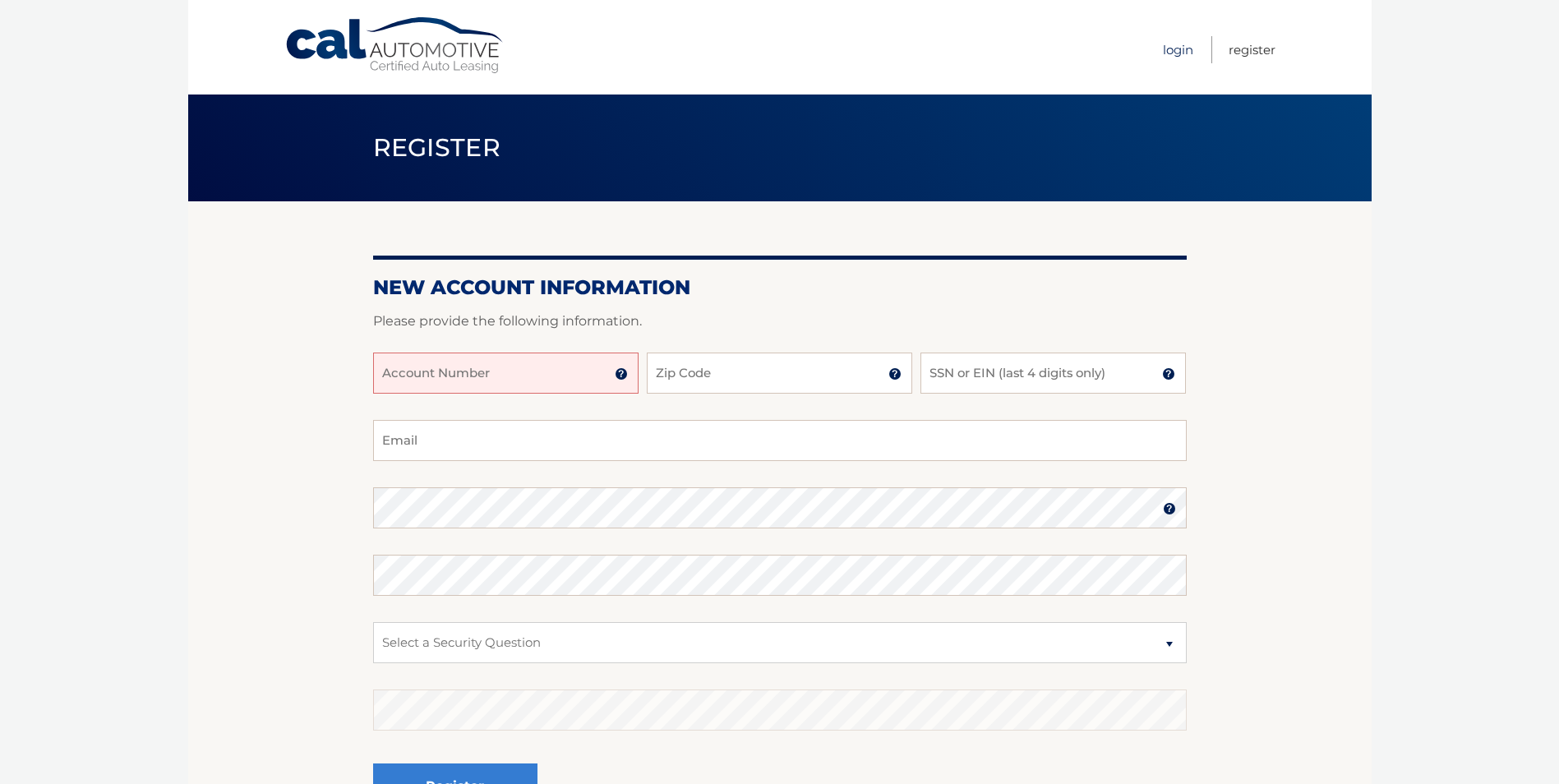
click at [1184, 52] on link "Login" at bounding box center [1179, 50] width 31 height 27
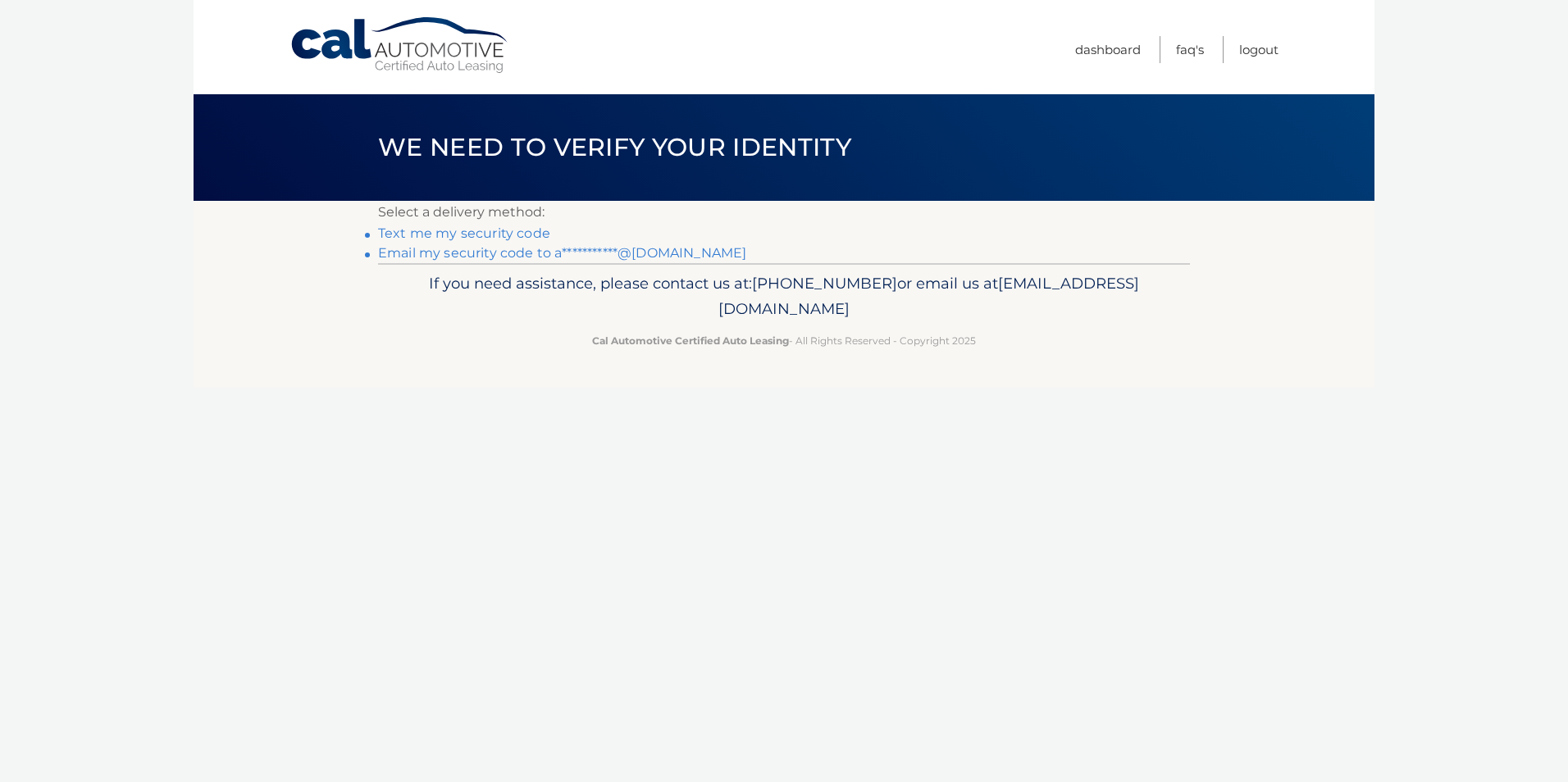
click at [487, 253] on link "**********" at bounding box center [561, 253] width 368 height 16
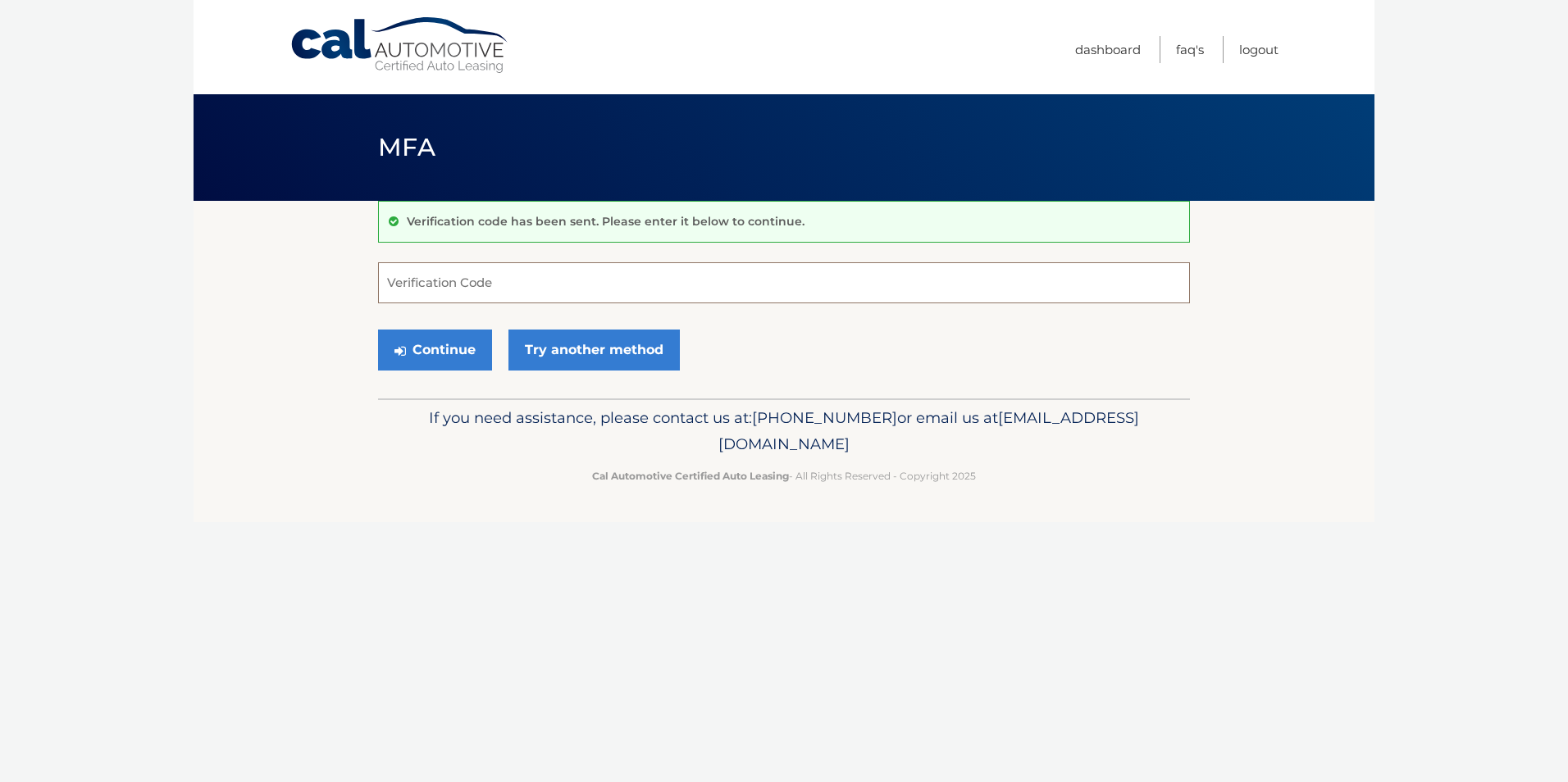
click at [541, 288] on input "Verification Code" at bounding box center [783, 282] width 812 height 41
type input "939380"
click at [430, 350] on button "Continue" at bounding box center [434, 350] width 114 height 41
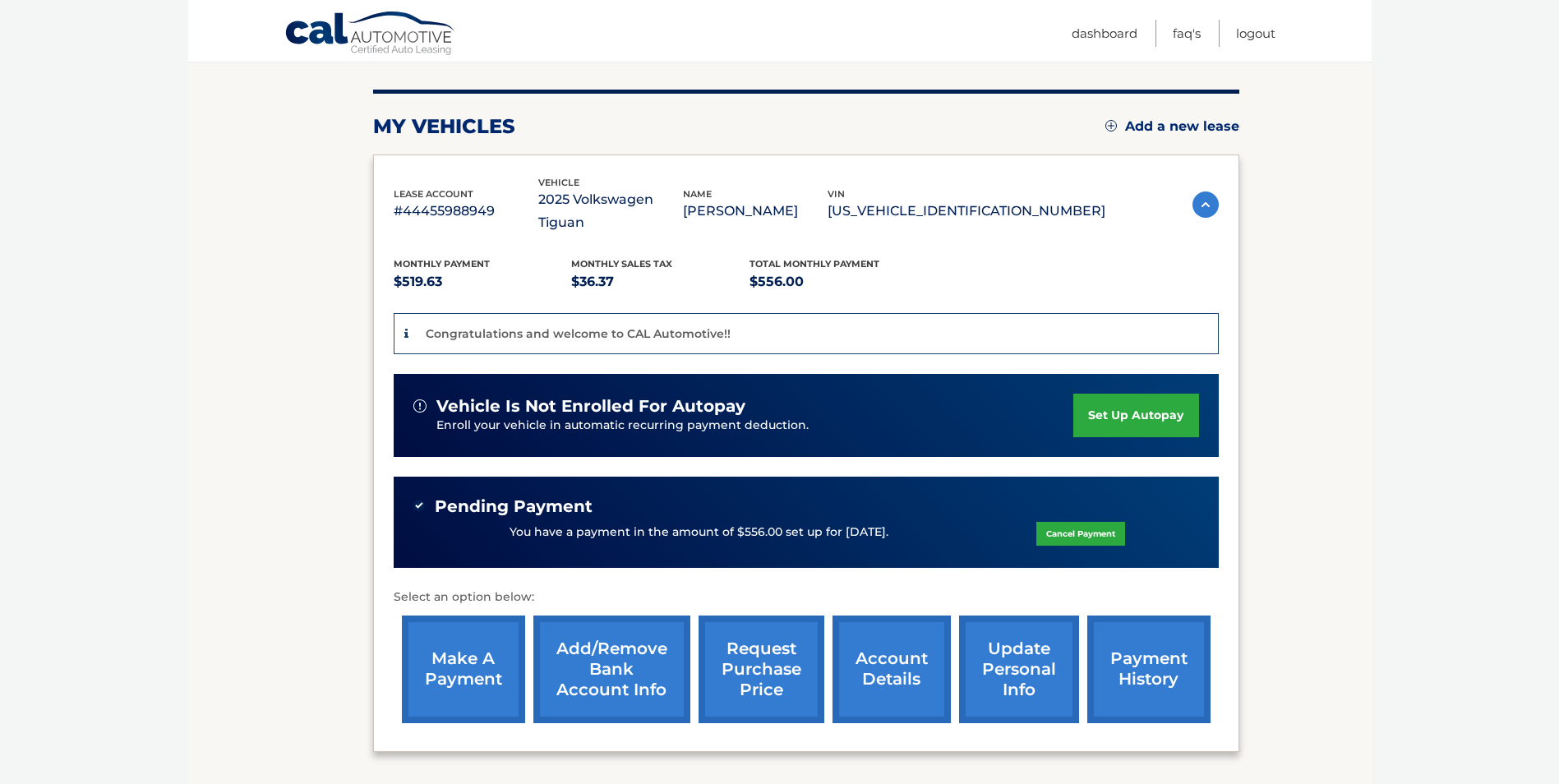
scroll to position [222, 0]
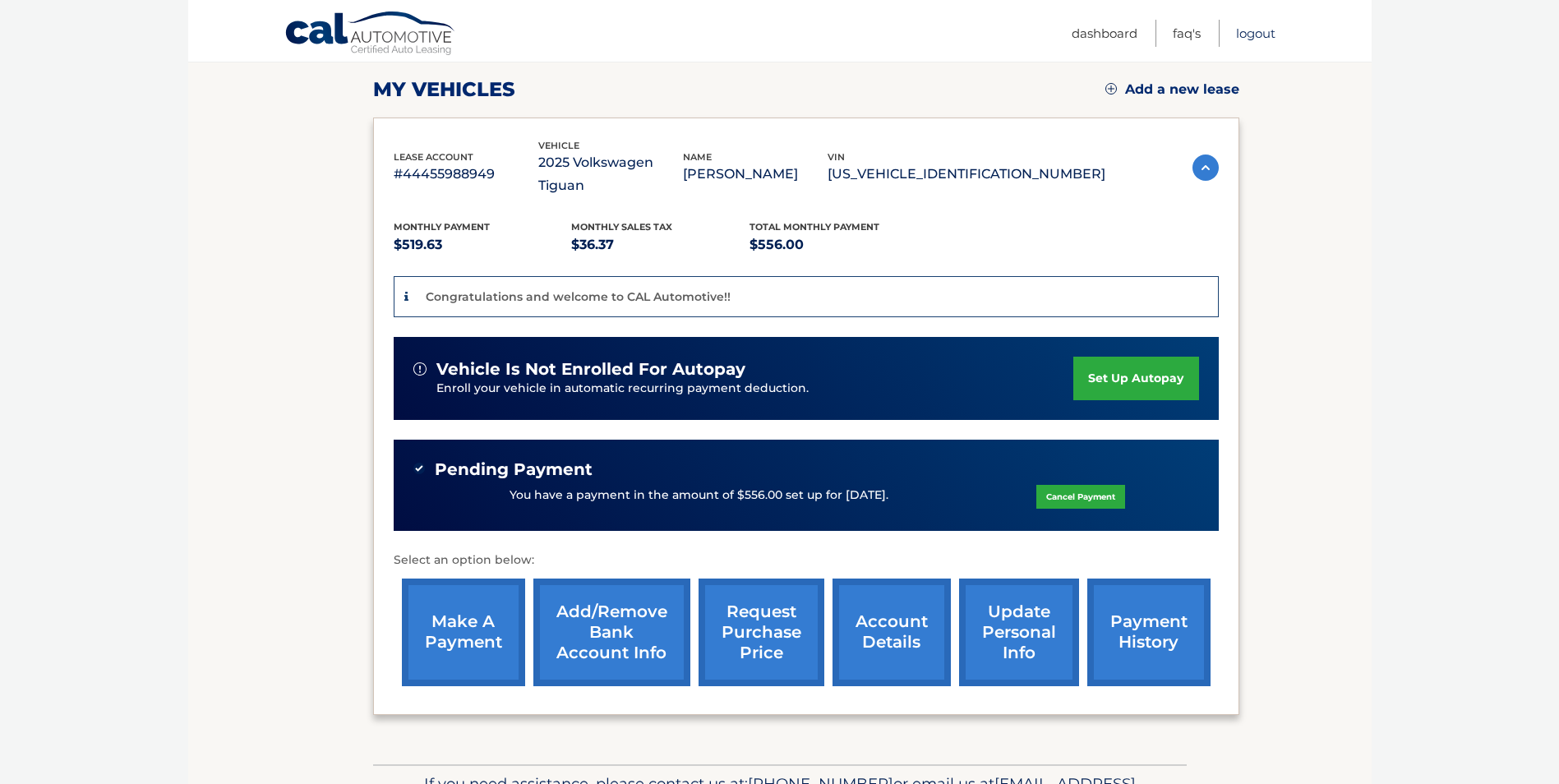
click at [1260, 29] on link "Logout" at bounding box center [1256, 33] width 39 height 27
